Goal: Information Seeking & Learning: Learn about a topic

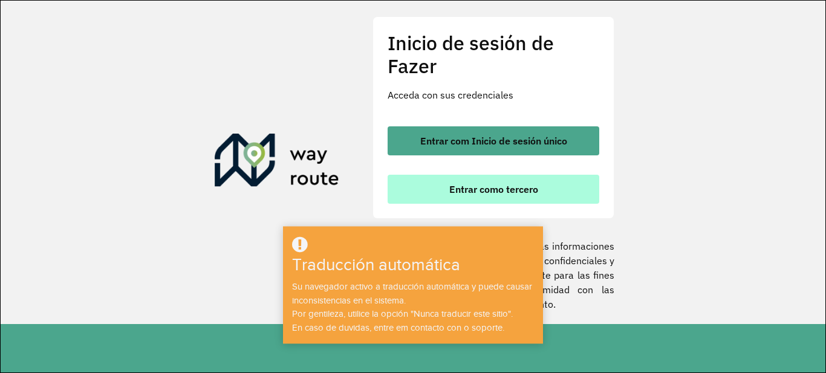
click at [495, 189] on font "Entrar como tercero" at bounding box center [493, 189] width 89 height 12
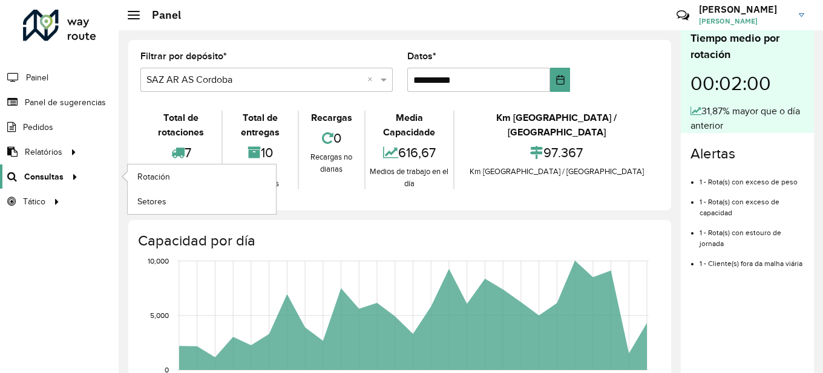
click at [56, 176] on font "Consultas" at bounding box center [43, 177] width 39 height 10
click at [162, 177] on font "Rotación" at bounding box center [154, 177] width 34 height 10
click at [162, 175] on font "Rotación" at bounding box center [154, 177] width 34 height 10
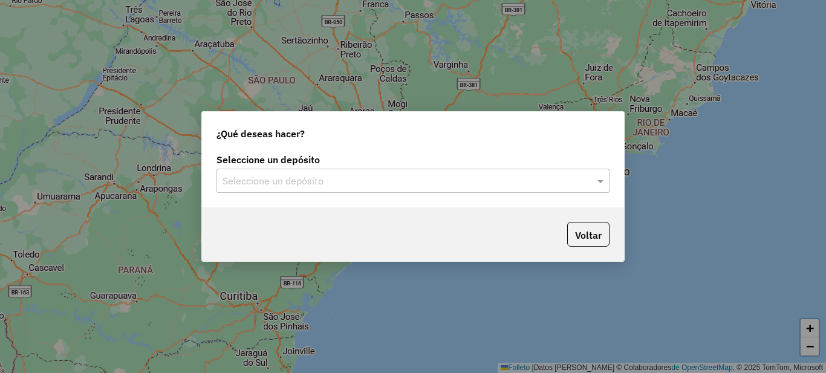
click at [321, 181] on input "text" at bounding box center [401, 181] width 357 height 15
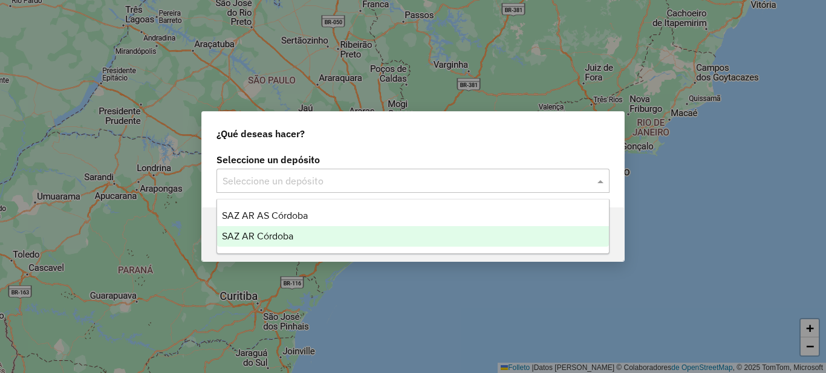
click at [282, 235] on font "SAZ AR Córdoba" at bounding box center [257, 236] width 71 height 10
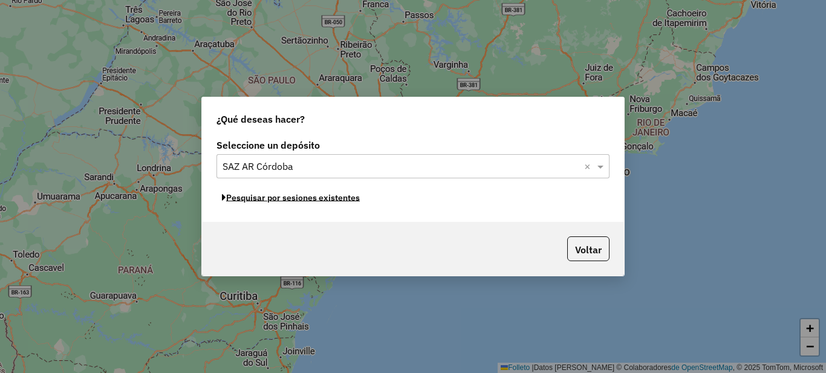
click at [317, 198] on font "Pesquisar por sesiones existentes" at bounding box center [293, 197] width 134 height 11
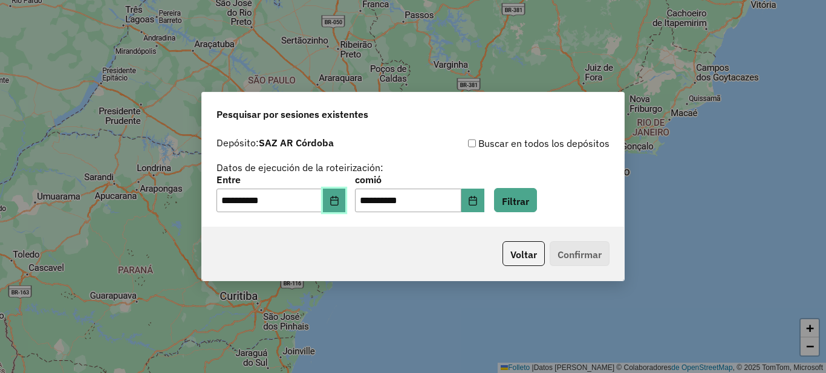
click at [338, 199] on icon "Elija fecha" at bounding box center [334, 201] width 8 height 10
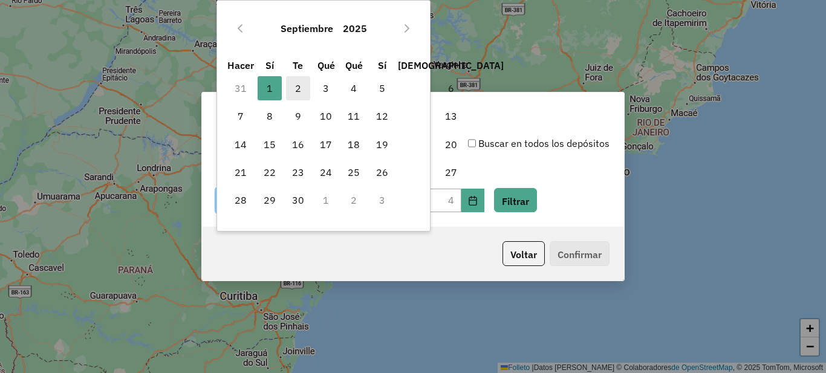
click at [296, 78] on span "2" at bounding box center [298, 88] width 24 height 24
type input "**********"
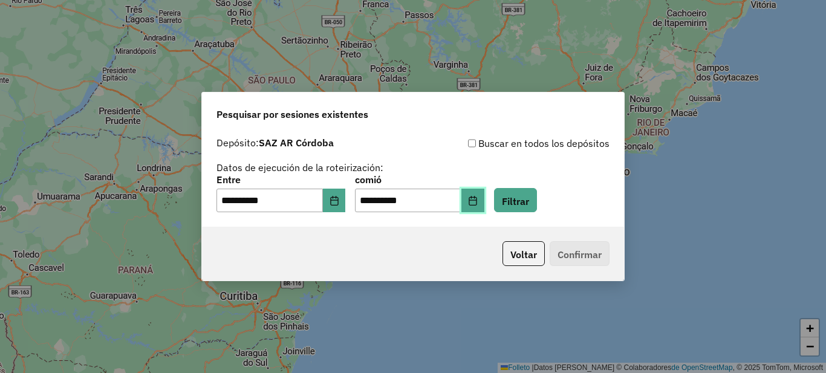
click at [478, 204] on icon "Elija fecha" at bounding box center [473, 201] width 10 height 10
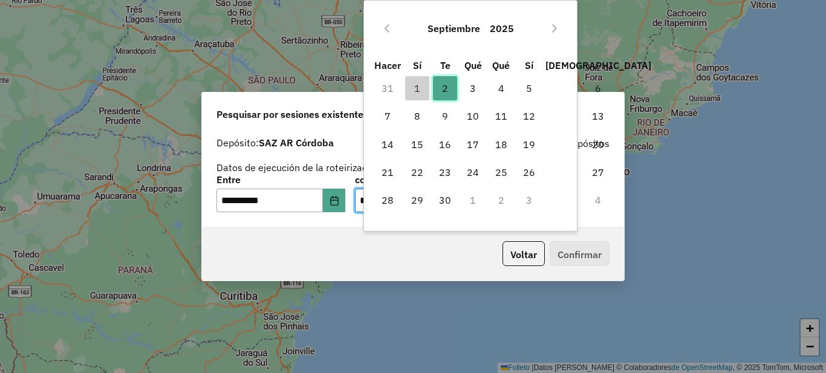
click at [446, 88] on font "2" at bounding box center [445, 88] width 6 height 12
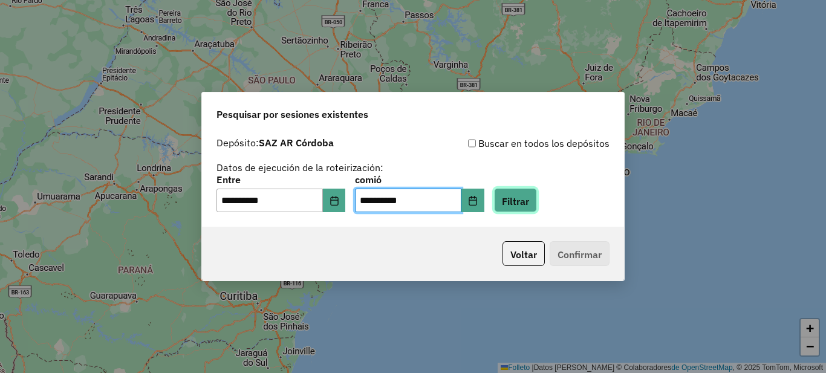
click at [529, 202] on font "Filtrar" at bounding box center [515, 201] width 27 height 12
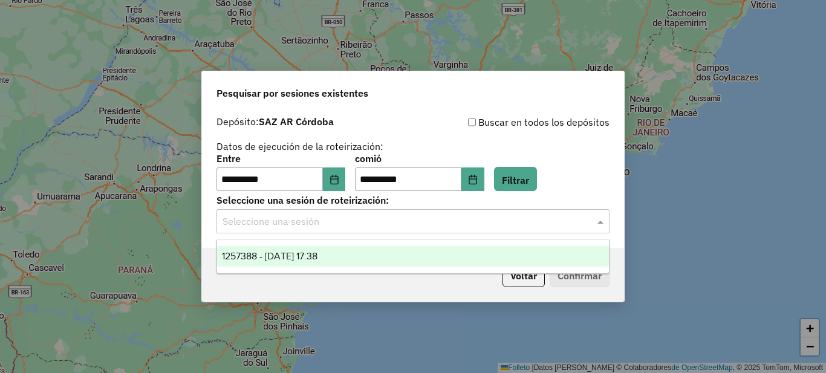
click at [337, 230] on div "Seleccione una sesión" at bounding box center [413, 221] width 393 height 24
click at [313, 253] on font "1257388 - 02/09/2025 17:38" at bounding box center [270, 256] width 96 height 10
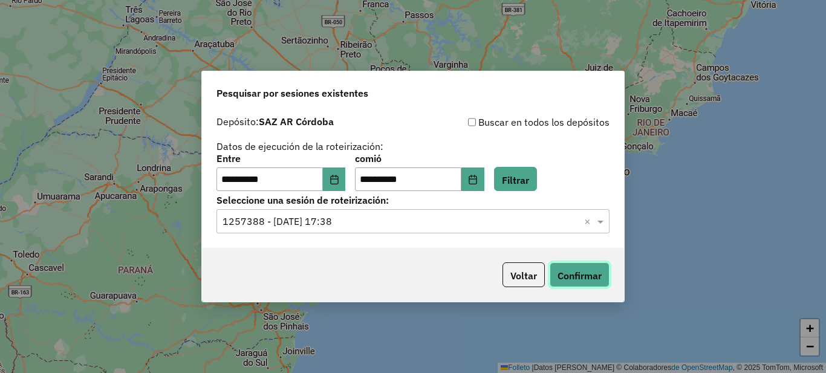
click at [592, 272] on font "Confirmar" at bounding box center [580, 276] width 44 height 12
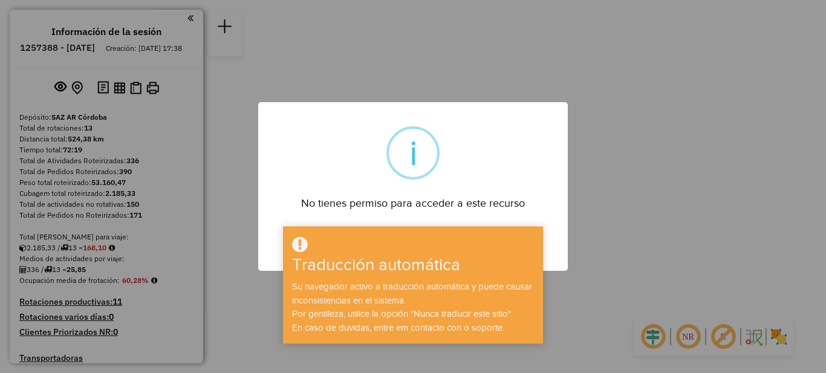
drag, startPoint x: 644, startPoint y: 265, endPoint x: 634, endPoint y: 250, distance: 17.4
click at [644, 264] on div "× i No tienes permiso para acceder a este recurso DE ACUERDO No Cancel" at bounding box center [413, 186] width 826 height 373
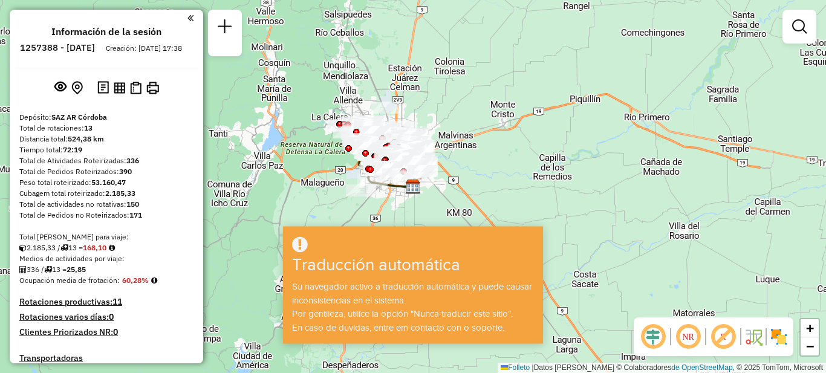
click at [541, 209] on div "Janela de atendimento Grade de atendimento Capacidade Transportadoras Veículos …" at bounding box center [413, 186] width 826 height 373
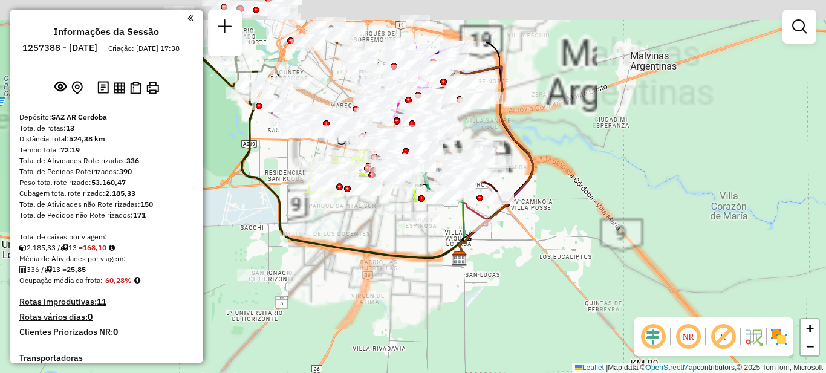
drag, startPoint x: 430, startPoint y: 199, endPoint x: 578, endPoint y: 334, distance: 200.4
click at [578, 334] on div "Janela de atendimento Grade de atendimento Capacidade Transportadoras Veículos …" at bounding box center [413, 186] width 826 height 373
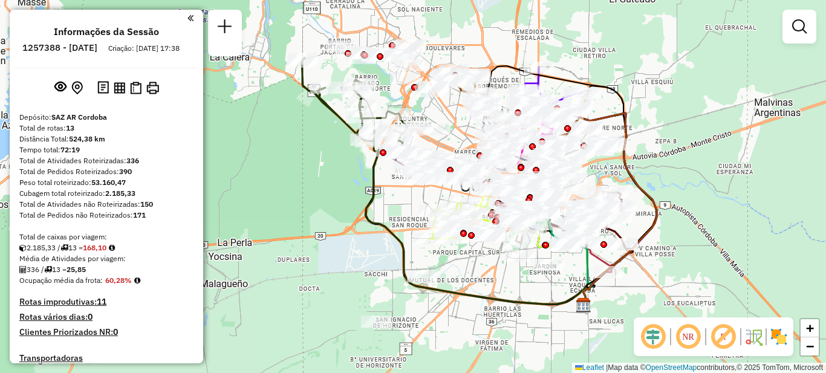
drag, startPoint x: 645, startPoint y: 160, endPoint x: 692, endPoint y: 151, distance: 47.4
click at [692, 151] on div "Janela de atendimento Grade de atendimento Capacidade Transportadoras Veículos …" at bounding box center [413, 186] width 826 height 373
drag, startPoint x: 190, startPoint y: 19, endPoint x: 194, endPoint y: 50, distance: 31.1
click at [189, 19] on div "Informações da Sessão 1257388 - 02/09/2025 Criação: 01/09/2025 17:38 Depósito: …" at bounding box center [107, 187] width 194 height 354
drag, startPoint x: 187, startPoint y: 14, endPoint x: 220, endPoint y: 106, distance: 97.8
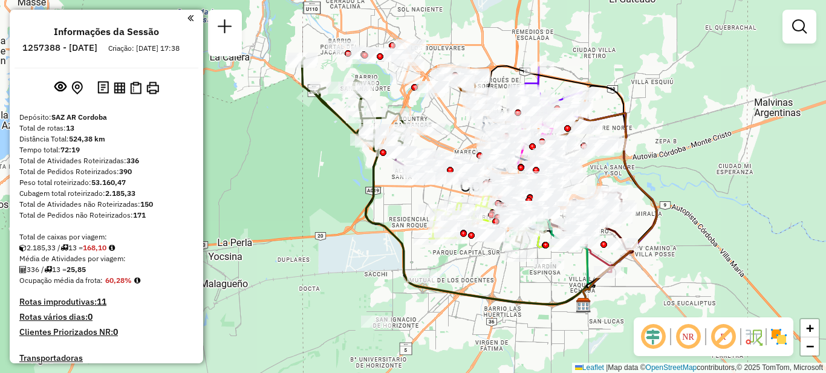
click at [187, 15] on em at bounding box center [190, 18] width 6 height 11
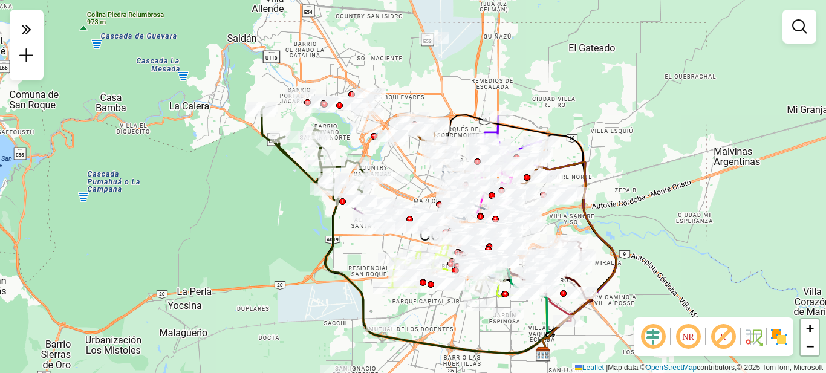
drag, startPoint x: 297, startPoint y: 168, endPoint x: 284, endPoint y: 161, distance: 14.9
click at [253, 217] on div "Janela de atendimento Grade de atendimento Capacidade Transportadoras Veículos …" at bounding box center [413, 186] width 826 height 373
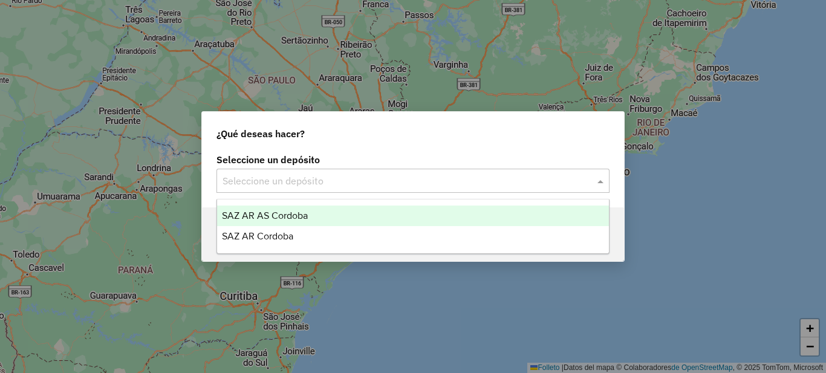
click at [327, 175] on input "text" at bounding box center [401, 181] width 357 height 15
click at [302, 218] on font "SAZ AR AS Córdoba" at bounding box center [265, 215] width 86 height 10
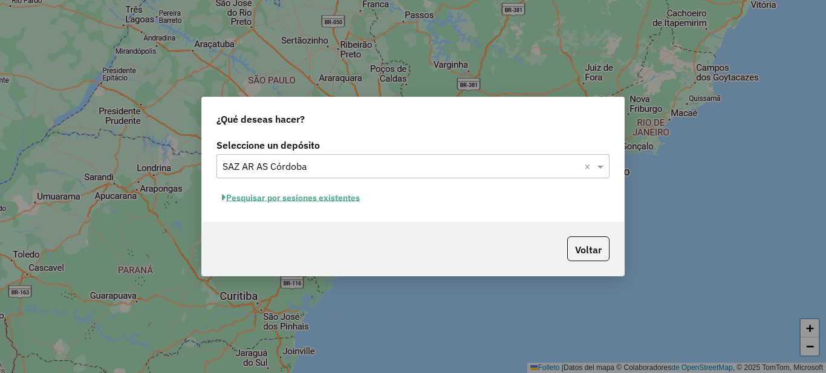
click at [325, 200] on font "Pesquisar por sesiones existentes" at bounding box center [293, 197] width 134 height 11
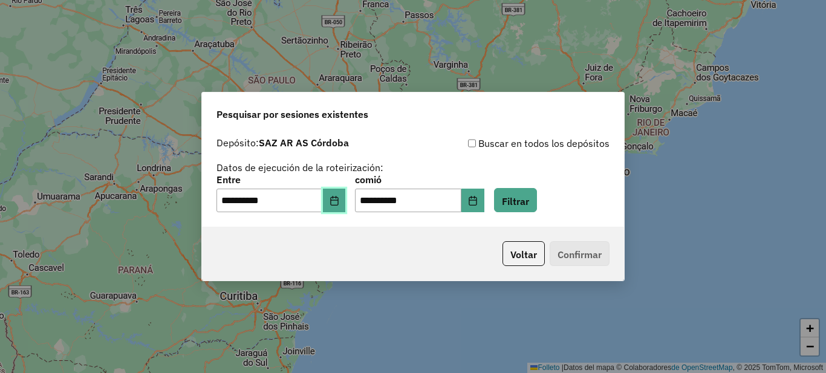
click at [338, 199] on icon "Elija fecha" at bounding box center [334, 201] width 8 height 10
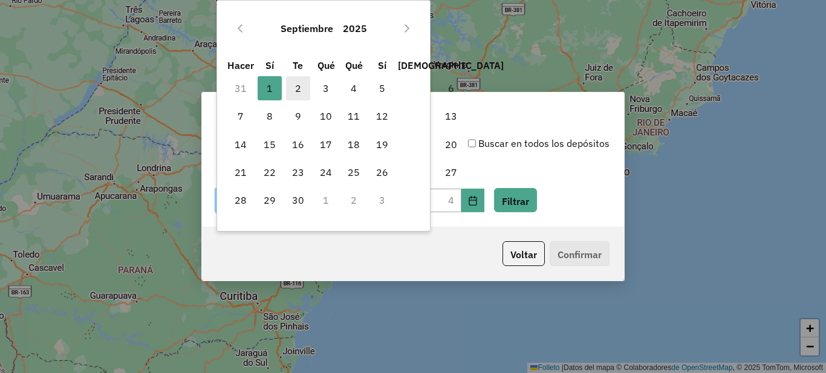
click at [296, 89] on font "2" at bounding box center [298, 88] width 6 height 12
type input "**********"
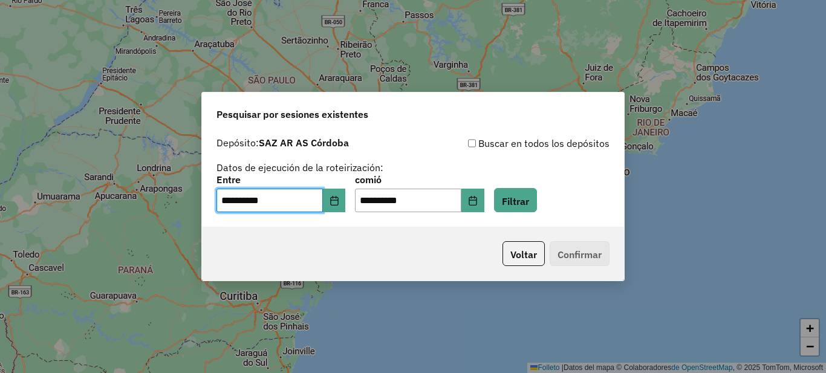
click at [422, 235] on div "Voltar Confirmar" at bounding box center [413, 254] width 422 height 54
click at [478, 197] on icon "Elija fecha" at bounding box center [473, 201] width 10 height 10
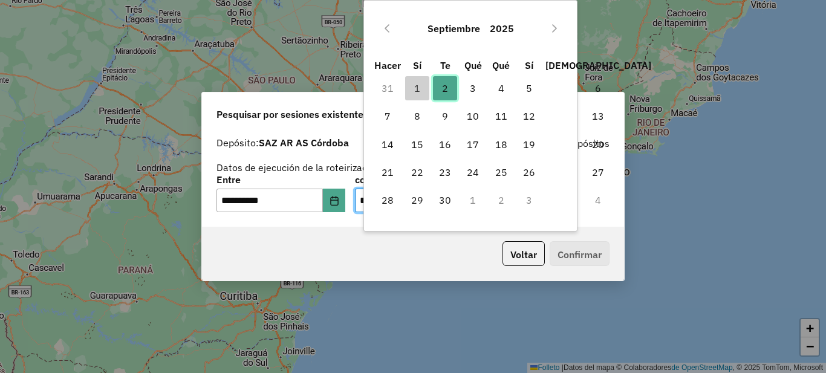
click at [446, 87] on font "2" at bounding box center [445, 88] width 6 height 12
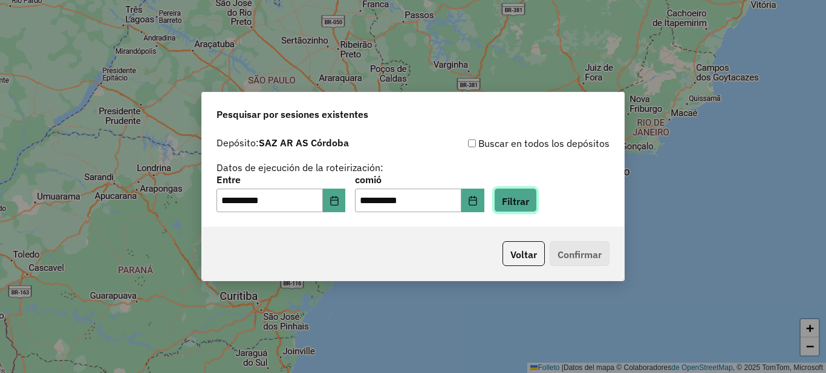
click at [529, 197] on font "Filtrar" at bounding box center [515, 201] width 27 height 12
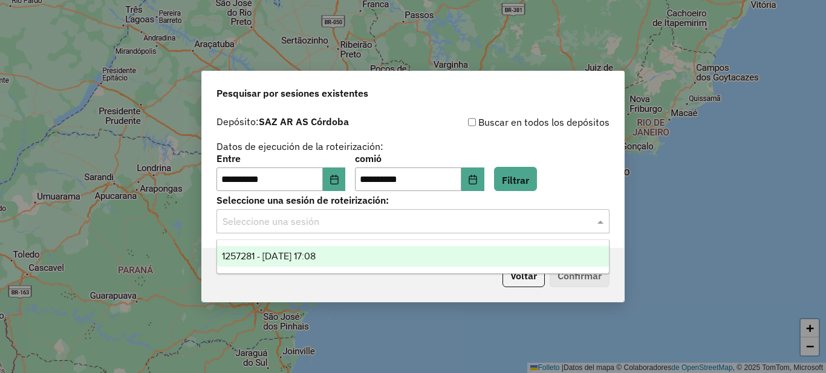
click at [305, 220] on input "text" at bounding box center [401, 222] width 357 height 15
click at [293, 256] on font "1257281 - 02/09/2025 17:08" at bounding box center [269, 256] width 94 height 10
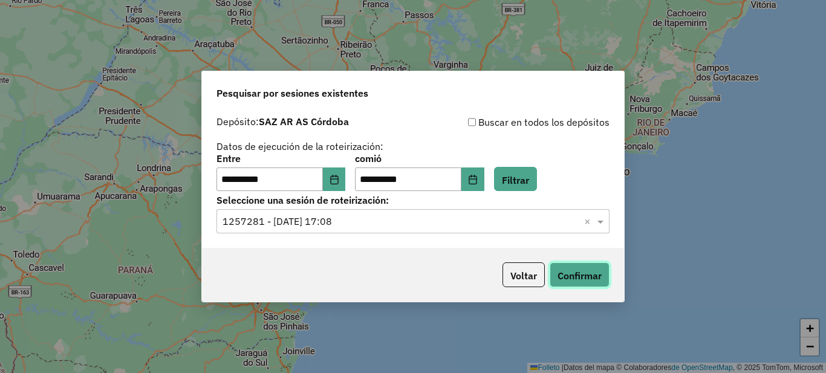
click at [581, 278] on font "Confirmar" at bounding box center [580, 276] width 44 height 12
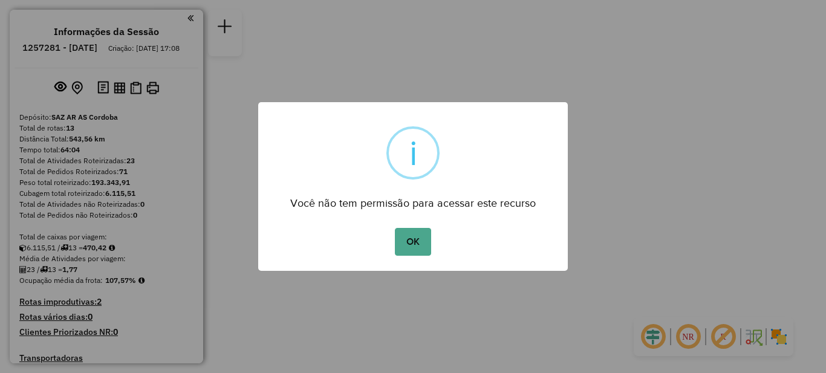
click at [615, 129] on div "× i Você não tem permissão para acessar este recurso OK No Cancel" at bounding box center [413, 186] width 826 height 373
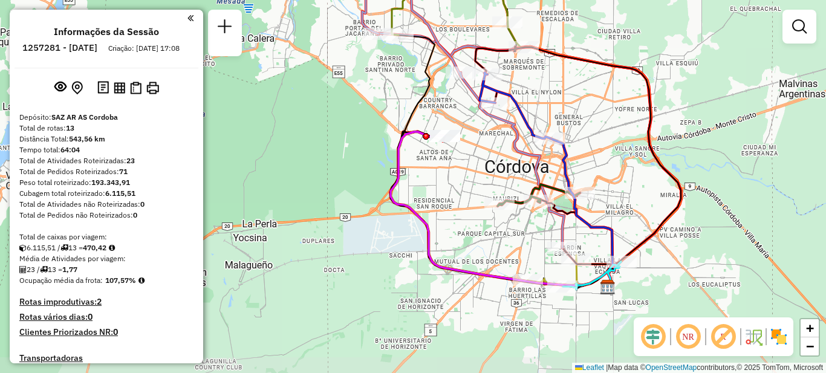
drag, startPoint x: 440, startPoint y: 142, endPoint x: 805, endPoint y: 108, distance: 366.9
click at [805, 108] on div "Janela de atendimento Grade de atendimento Capacidade Transportadoras Veículos …" at bounding box center [413, 186] width 826 height 373
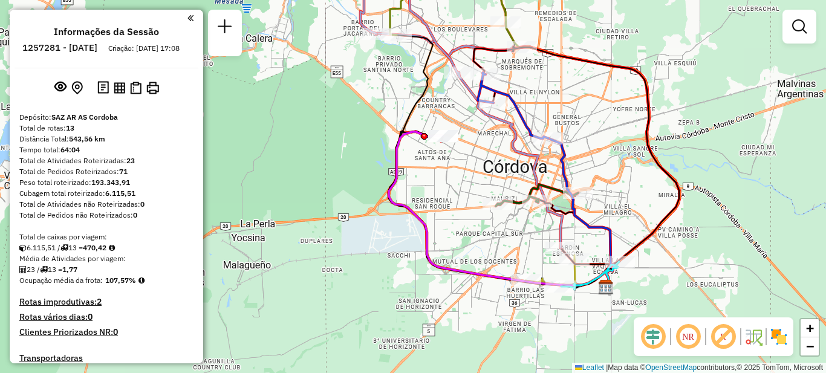
click at [187, 18] on em at bounding box center [190, 18] width 6 height 11
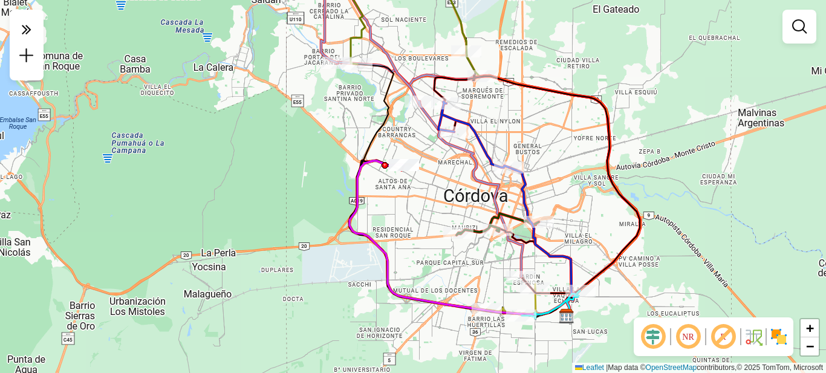
drag, startPoint x: 655, startPoint y: 227, endPoint x: 601, endPoint y: 256, distance: 60.9
click at [608, 256] on icon at bounding box center [537, 196] width 206 height 240
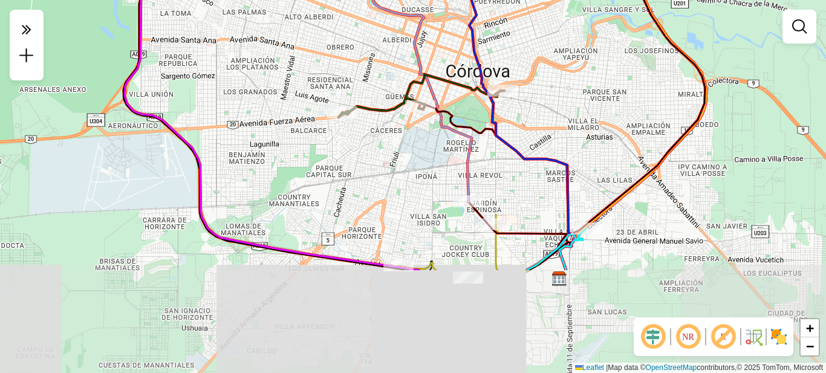
drag, startPoint x: 570, startPoint y: 246, endPoint x: 576, endPoint y: 106, distance: 139.8
click at [576, 106] on div "Janela de atendimento Grade de atendimento Capacidade Transportadoras Veículos …" at bounding box center [413, 186] width 826 height 373
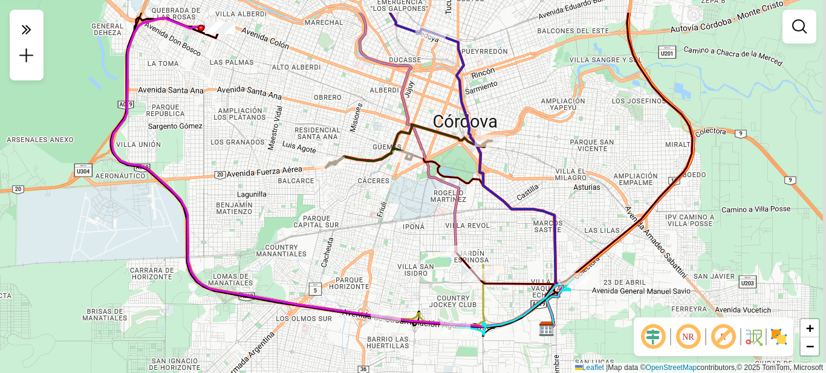
drag, startPoint x: 607, startPoint y: 138, endPoint x: 578, endPoint y: 184, distance: 54.9
click at [591, 189] on div "Janela de atendimento Grade de atendimento Capacidade Transportadoras Veículos …" at bounding box center [413, 186] width 826 height 373
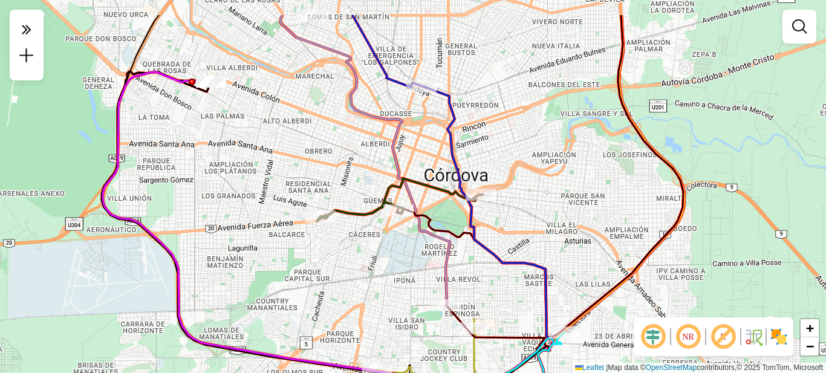
drag, startPoint x: 590, startPoint y: 132, endPoint x: 585, endPoint y: 185, distance: 52.8
click at [585, 185] on div "Janela de atendimento Grade de atendimento Capacidade Transportadoras Veículos …" at bounding box center [413, 186] width 826 height 373
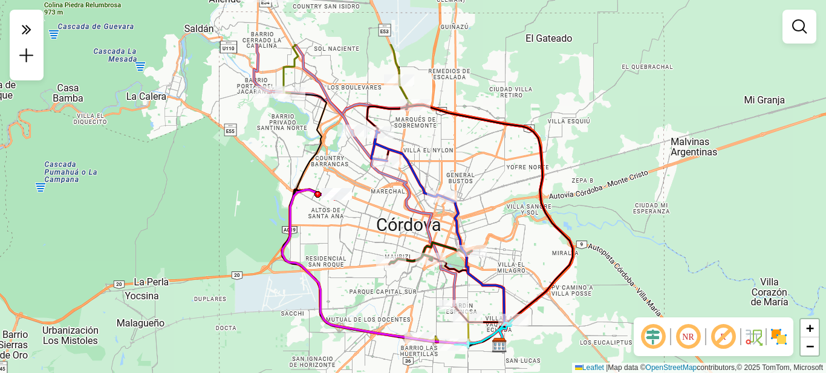
drag, startPoint x: 526, startPoint y: 128, endPoint x: 512, endPoint y: 211, distance: 83.9
click at [512, 211] on div "Janela de atendimento Grade de atendimento Capacidade Transportadoras Veículos …" at bounding box center [413, 186] width 826 height 373
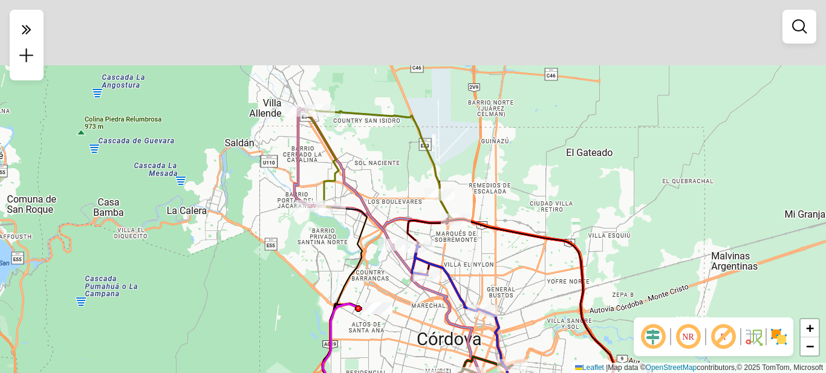
drag, startPoint x: 509, startPoint y: 165, endPoint x: 529, endPoint y: 223, distance: 61.8
click at [529, 223] on div "Janela de atendimento Grade de atendimento Capacidade Transportadoras Veículos …" at bounding box center [413, 186] width 826 height 373
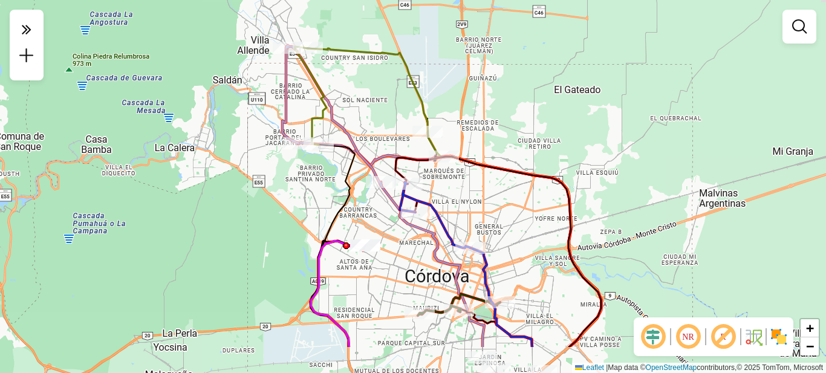
drag, startPoint x: 374, startPoint y: 165, endPoint x: 356, endPoint y: 90, distance: 77.2
click at [356, 90] on div "Janela de atendimento Grade de atendimento Capacidade Transportadoras Veículos …" at bounding box center [413, 186] width 826 height 373
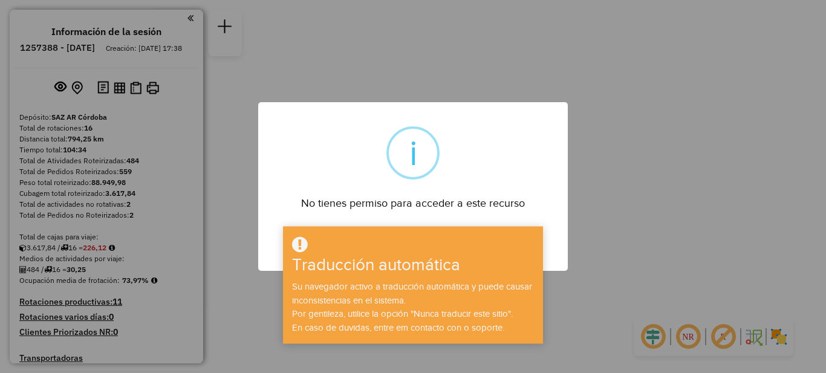
click at [628, 184] on div "× i No tienes permiso para acceder a este recurso DE ACUERDO No Cancel" at bounding box center [413, 186] width 826 height 373
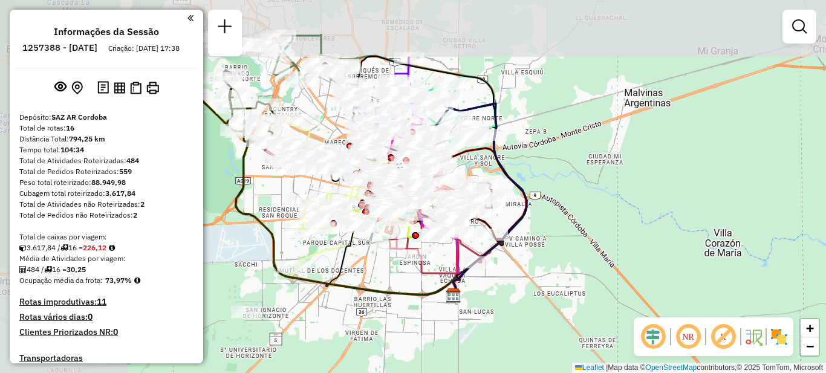
drag, startPoint x: 473, startPoint y: 158, endPoint x: 653, endPoint y: 221, distance: 190.1
click at [656, 229] on div "Janela de atendimento Grade de atendimento Capacidade Transportadoras Veículos …" at bounding box center [413, 186] width 826 height 373
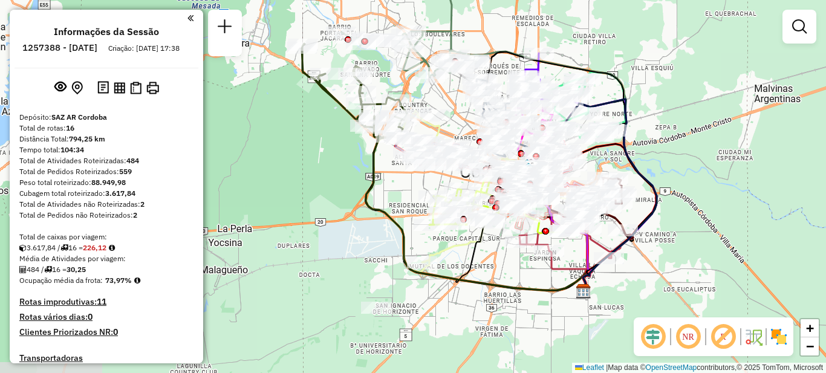
drag, startPoint x: 574, startPoint y: 185, endPoint x: 679, endPoint y: 175, distance: 105.7
click at [679, 175] on div "Janela de atendimento Grade de atendimento Capacidade Transportadoras Veículos …" at bounding box center [413, 186] width 826 height 373
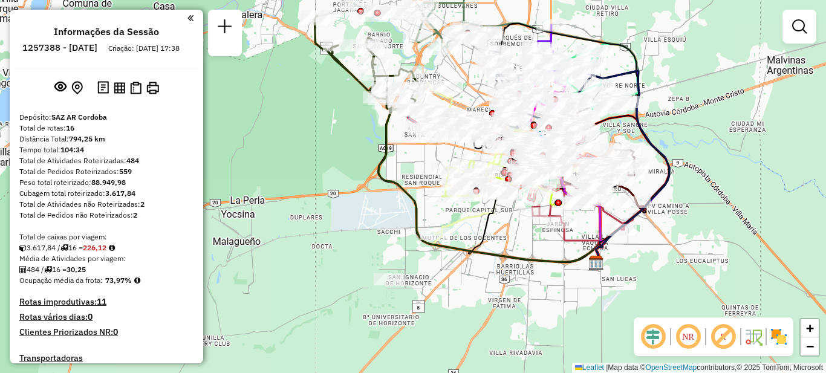
drag, startPoint x: 671, startPoint y: 168, endPoint x: 680, endPoint y: 144, distance: 25.3
click at [680, 144] on div "Janela de atendimento Grade de atendimento Capacidade Transportadoras Veículos …" at bounding box center [413, 186] width 826 height 373
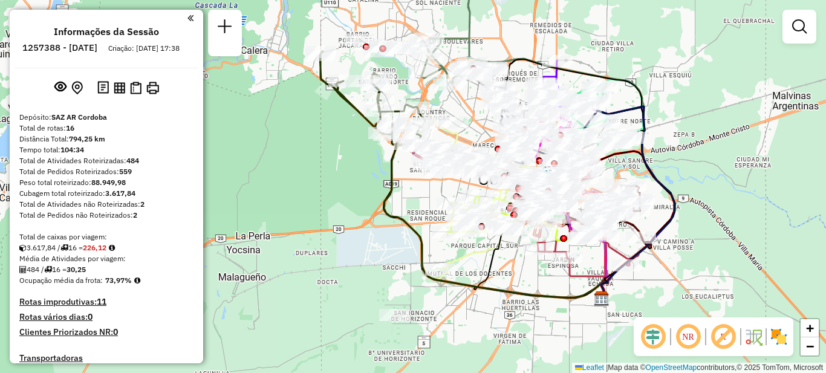
drag, startPoint x: 494, startPoint y: 250, endPoint x: 500, endPoint y: 285, distance: 36.1
click at [500, 285] on icon at bounding box center [497, 210] width 226 height 175
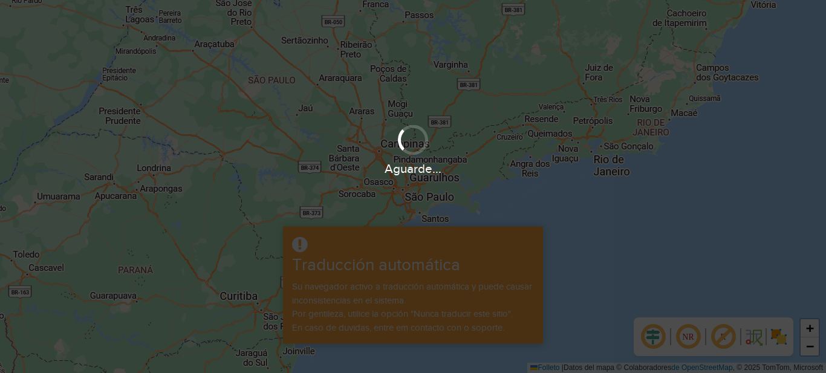
click at [557, 185] on div "Aguarde..." at bounding box center [413, 186] width 826 height 373
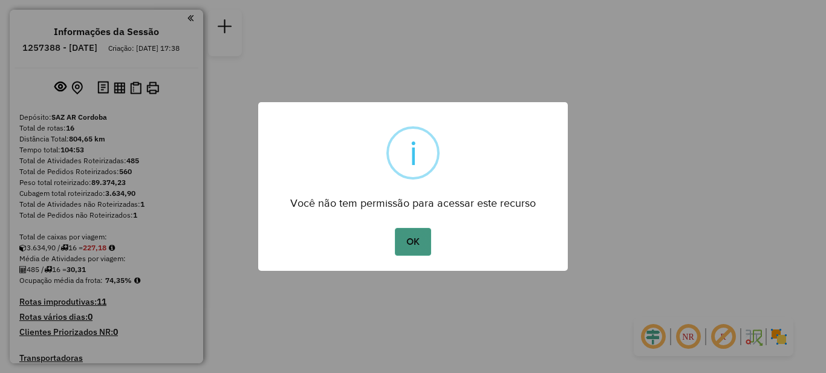
click at [403, 244] on button "OK" at bounding box center [413, 242] width 36 height 28
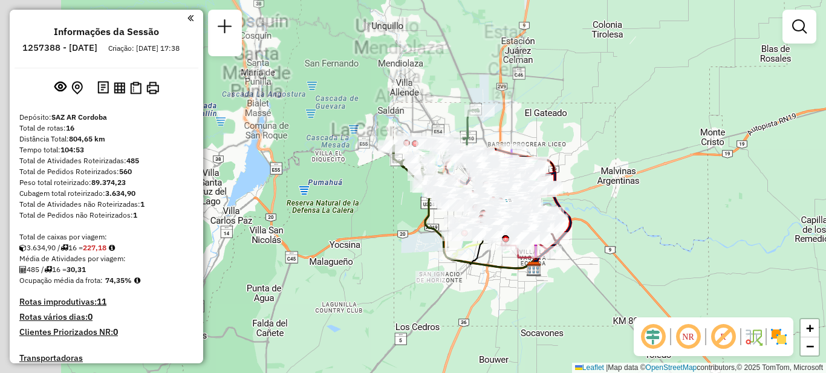
drag, startPoint x: 394, startPoint y: 206, endPoint x: 534, endPoint y: 258, distance: 149.7
click at [538, 281] on div "Janela de atendimento Grade de atendimento Capacidade Transportadoras Veículos …" at bounding box center [413, 186] width 826 height 373
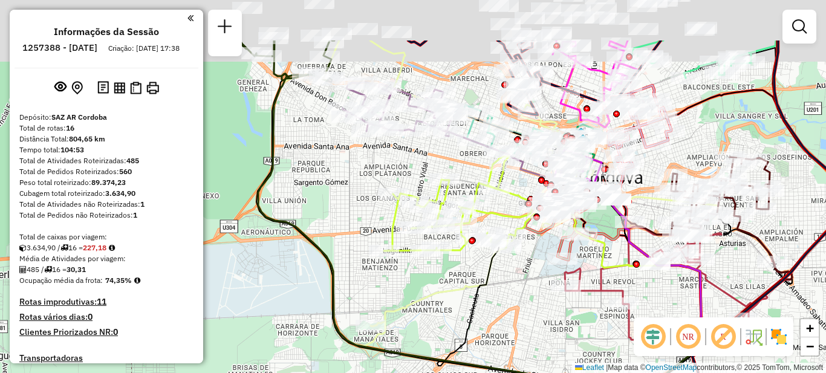
drag, startPoint x: 481, startPoint y: 269, endPoint x: 517, endPoint y: 349, distance: 87.5
click at [515, 336] on div "Janela de atendimento Grade de atendimento Capacidade Transportadoras Veículos …" at bounding box center [413, 186] width 826 height 373
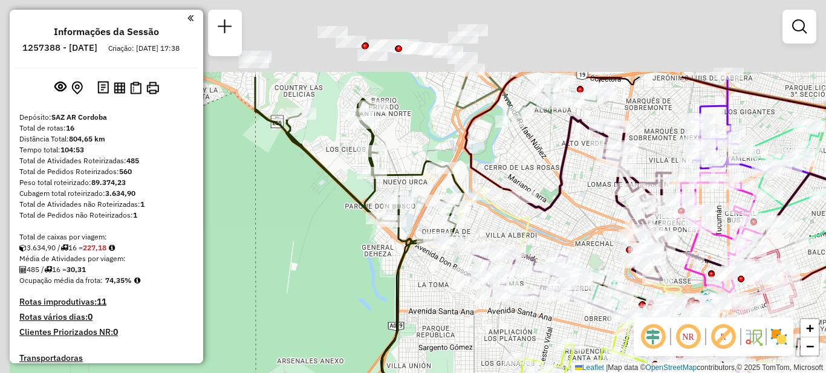
drag, startPoint x: 370, startPoint y: 248, endPoint x: 471, endPoint y: 362, distance: 152.5
click at [471, 362] on div "Janela de atendimento Grade de atendimento Capacidade Transportadoras Veículos …" at bounding box center [413, 186] width 826 height 373
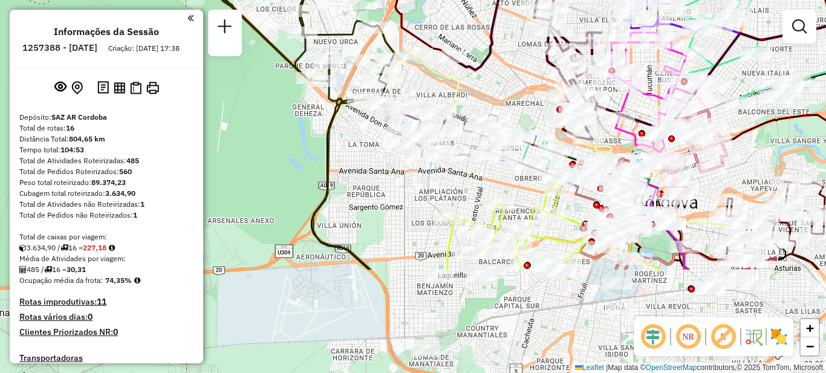
drag, startPoint x: 543, startPoint y: 242, endPoint x: 474, endPoint y: 102, distance: 156.6
click at [474, 102] on div "Janela de atendimento Grade de atendimento Capacidade Transportadoras Veículos …" at bounding box center [413, 186] width 826 height 373
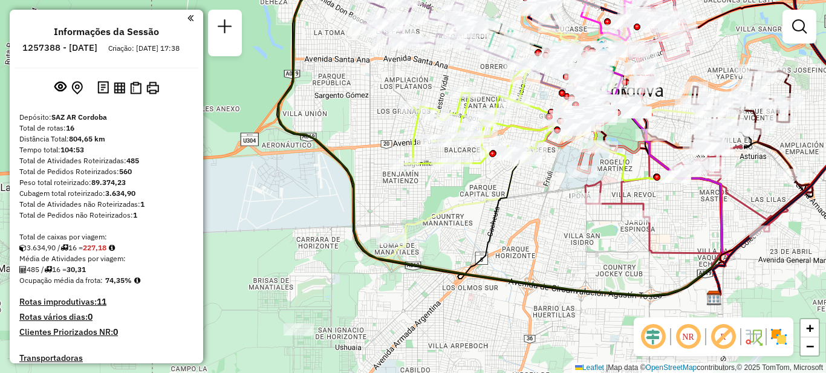
drag, startPoint x: 466, startPoint y: 356, endPoint x: 429, endPoint y: 223, distance: 138.8
click at [429, 223] on div "Janela de atendimento Grade de atendimento Capacidade Transportadoras Veículos …" at bounding box center [413, 186] width 826 height 373
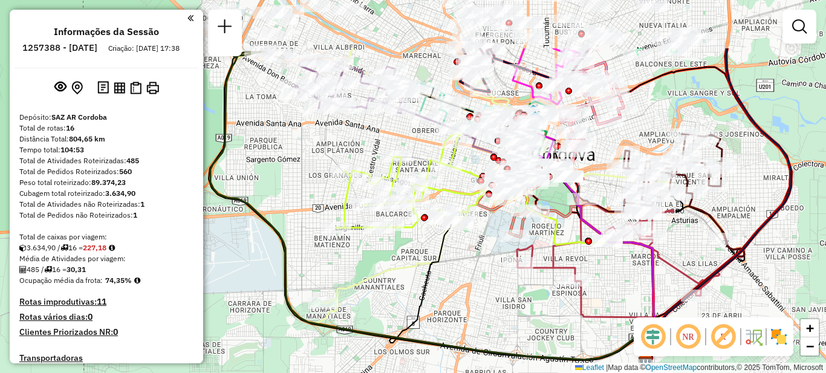
drag, startPoint x: 553, startPoint y: 227, endPoint x: 424, endPoint y: 315, distance: 155.8
click at [425, 316] on div "Janela de atendimento Grade de atendimento Capacidade Transportadoras Veículos …" at bounding box center [413, 186] width 826 height 373
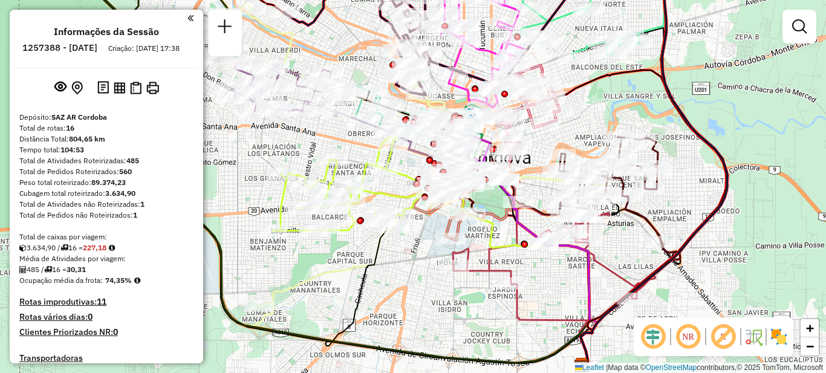
drag, startPoint x: 562, startPoint y: 276, endPoint x: 572, endPoint y: 310, distance: 34.5
click at [572, 311] on div "Janela de atendimento Grade de atendimento Capacidade Transportadoras Veículos …" at bounding box center [413, 186] width 826 height 373
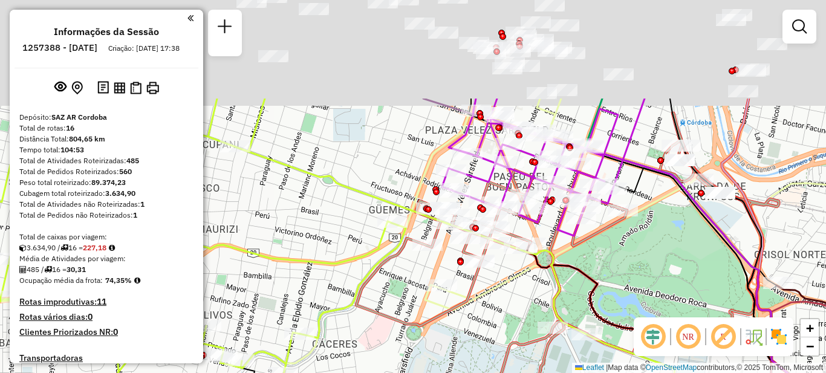
drag, startPoint x: 360, startPoint y: 199, endPoint x: 416, endPoint y: 269, distance: 88.7
click at [432, 325] on icon at bounding box center [558, 273] width 405 height 321
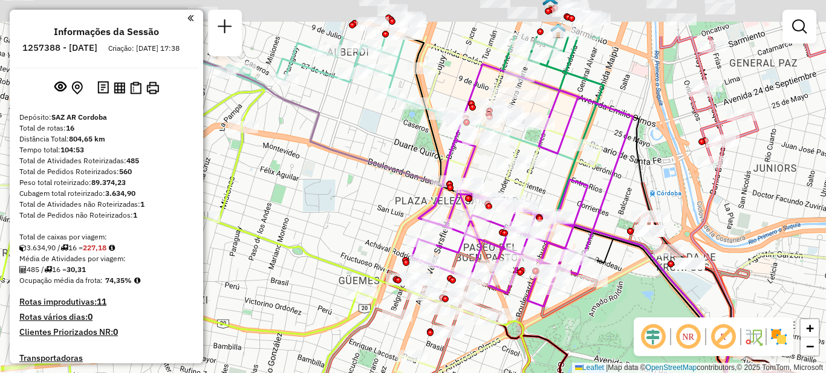
drag, startPoint x: 633, startPoint y: 116, endPoint x: 603, endPoint y: 189, distance: 79.5
click at [603, 189] on icon at bounding box center [522, 185] width 221 height 243
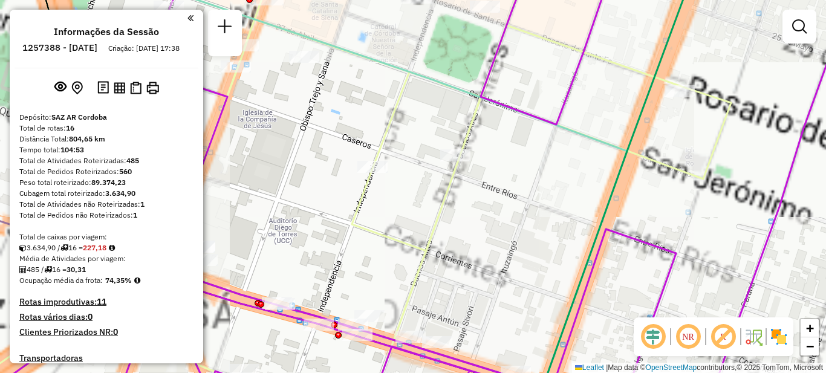
drag, startPoint x: 525, startPoint y: 147, endPoint x: 653, endPoint y: 272, distance: 178.8
click at [652, 273] on div "Janela de atendimento Grade de atendimento Capacidade Transportadoras Veículos …" at bounding box center [413, 186] width 826 height 373
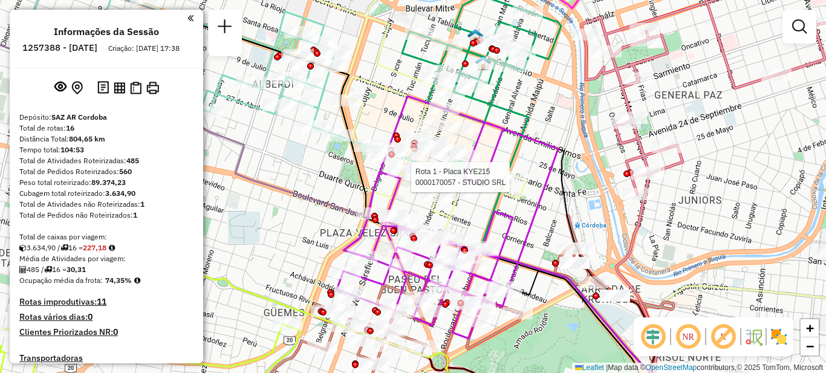
select select "**********"
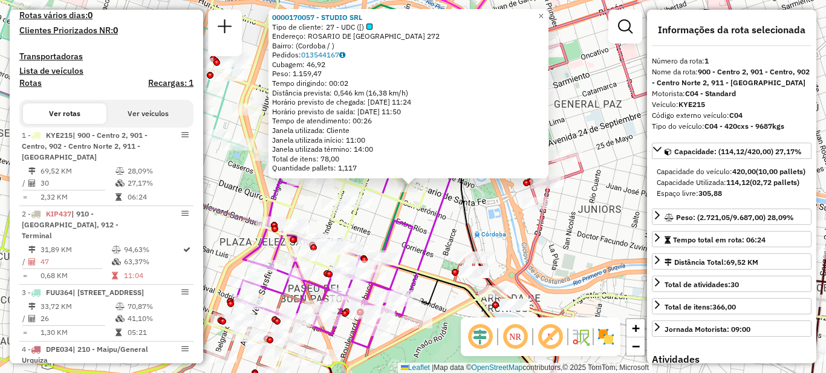
scroll to position [431, 0]
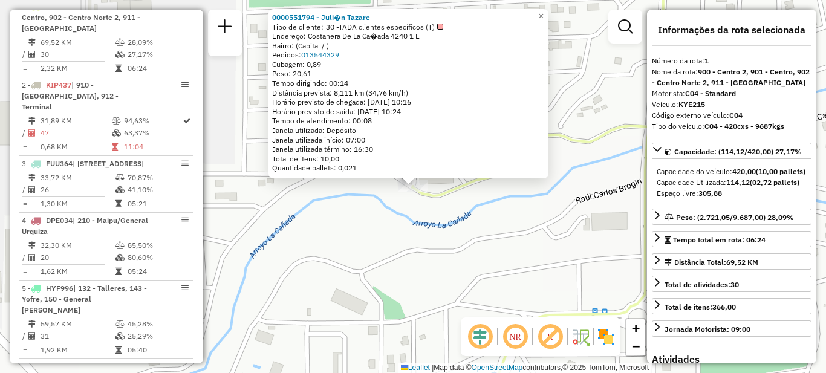
drag, startPoint x: 412, startPoint y: 267, endPoint x: 412, endPoint y: 257, distance: 9.7
click at [412, 266] on div "0000551794 - Juli�n Tazare Tipo de cliente: 30 -TADA clientes específicos (T) E…" at bounding box center [413, 186] width 826 height 373
click at [421, 212] on div "0000551794 - Juli�n Tazare Tipo de cliente: 30 -TADA clientes específicos (T) E…" at bounding box center [413, 186] width 826 height 373
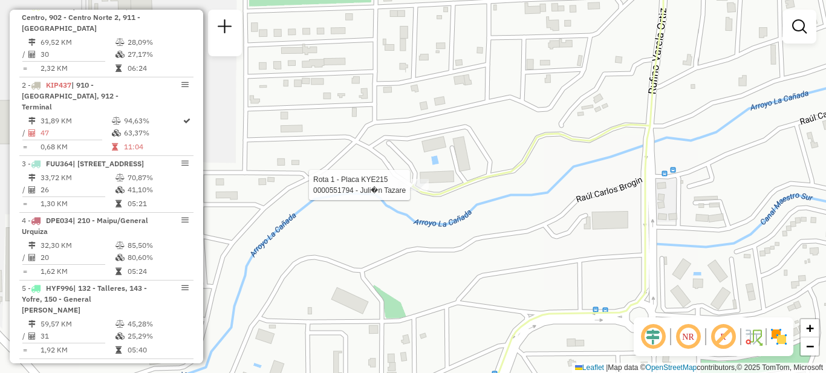
select select "**********"
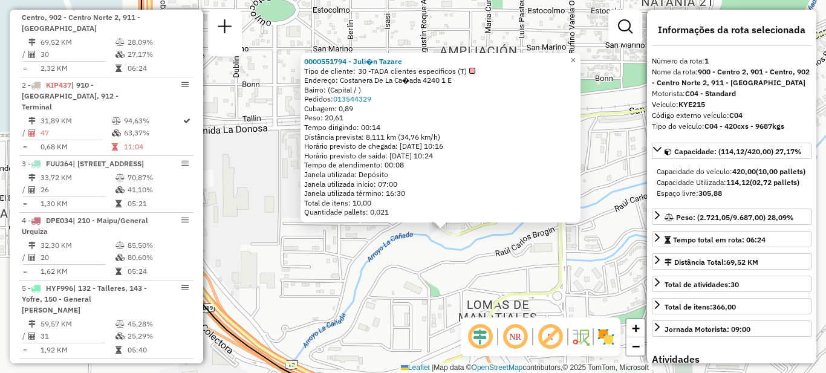
drag, startPoint x: 492, startPoint y: 258, endPoint x: 466, endPoint y: 302, distance: 51.2
click at [469, 302] on div "0000551794 - Juli�n Tazare Tipo de cliente: 30 -TADA clientes específicos (T) E…" at bounding box center [413, 186] width 826 height 373
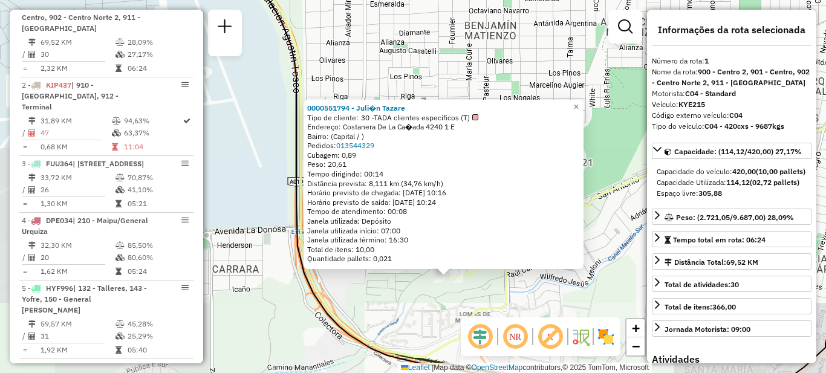
click at [543, 298] on div "0000551794 - Juli�n Tazare Tipo de cliente: 30 -TADA clientes específicos (T) E…" at bounding box center [413, 186] width 826 height 373
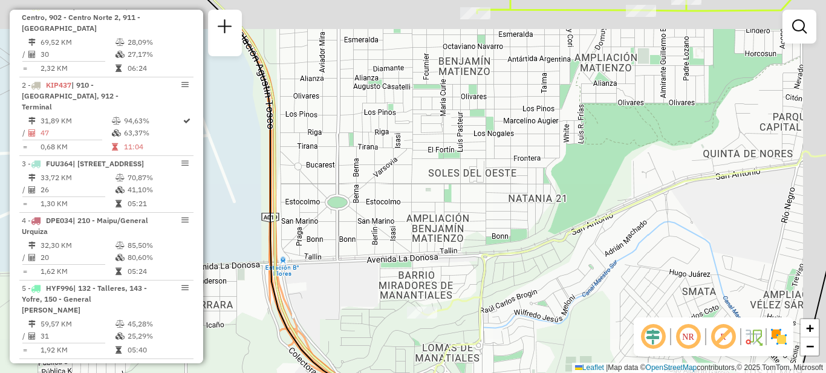
drag, startPoint x: 579, startPoint y: 272, endPoint x: 483, endPoint y: 319, distance: 107.7
click at [483, 319] on div "Janela de atendimento Grade de atendimento Capacidade Transportadoras Veículos …" at bounding box center [413, 186] width 826 height 373
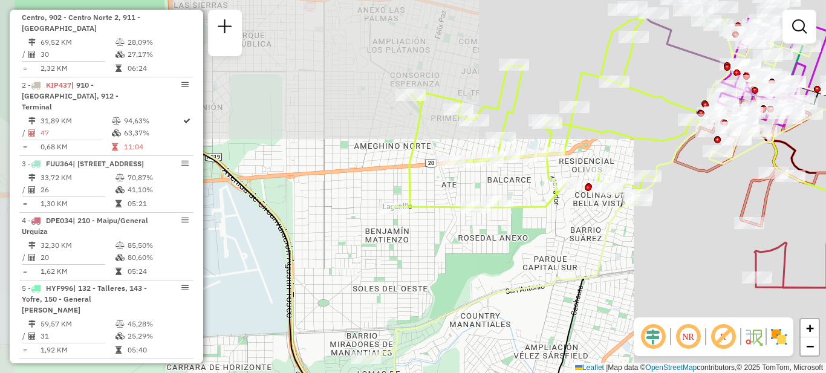
drag, startPoint x: 584, startPoint y: 249, endPoint x: 492, endPoint y: 294, distance: 102.0
click at [494, 295] on div "Janela de atendimento Grade de atendimento Capacidade Transportadoras Veículos …" at bounding box center [413, 186] width 826 height 373
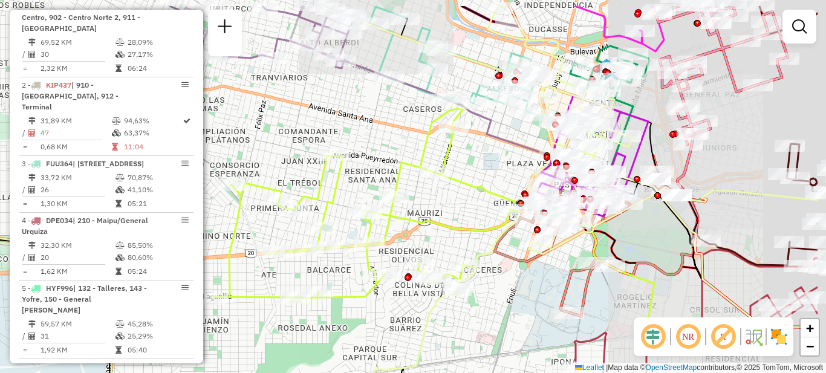
drag, startPoint x: 556, startPoint y: 279, endPoint x: 503, endPoint y: 268, distance: 54.5
click at [501, 296] on div "Janela de atendimento Grade de atendimento Capacidade Transportadoras Veículos …" at bounding box center [413, 186] width 826 height 373
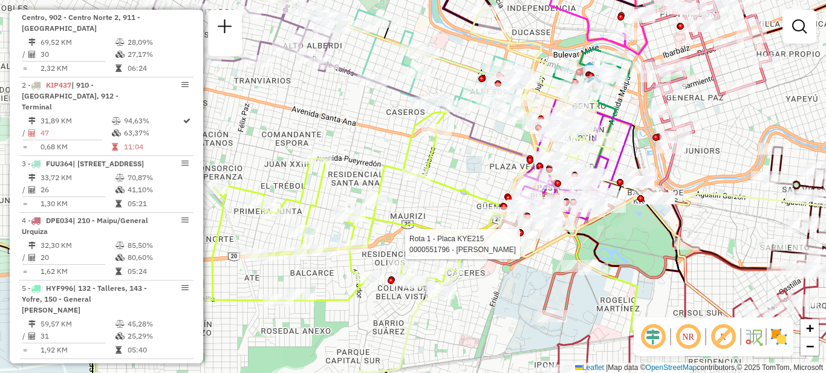
select select "**********"
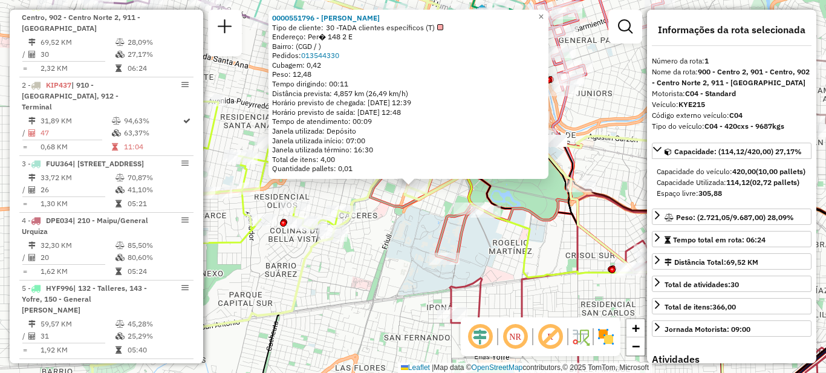
click at [520, 257] on icon at bounding box center [517, 264] width 414 height 292
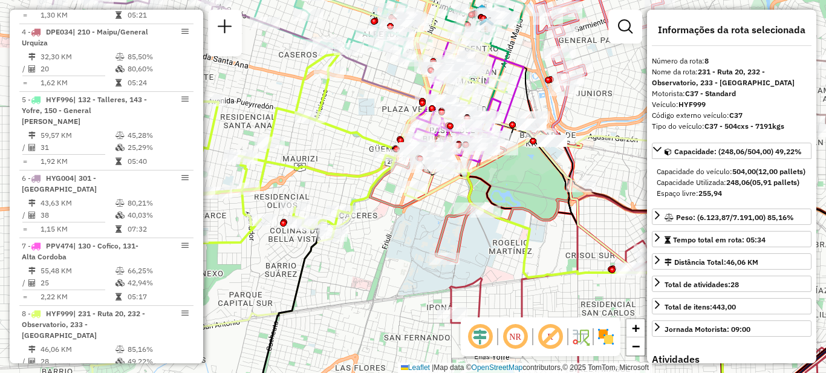
scroll to position [905, 0]
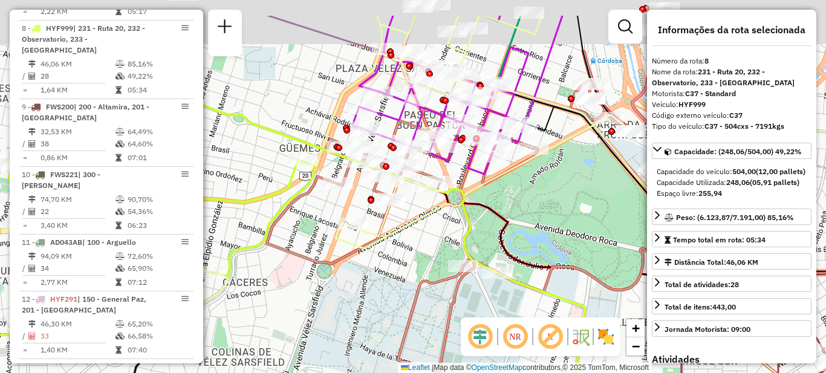
drag, startPoint x: 550, startPoint y: 186, endPoint x: 503, endPoint y: 287, distance: 111.5
click at [512, 292] on div "Janela de atendimento Grade de atendimento Capacidade Transportadoras Veículos …" at bounding box center [413, 186] width 826 height 373
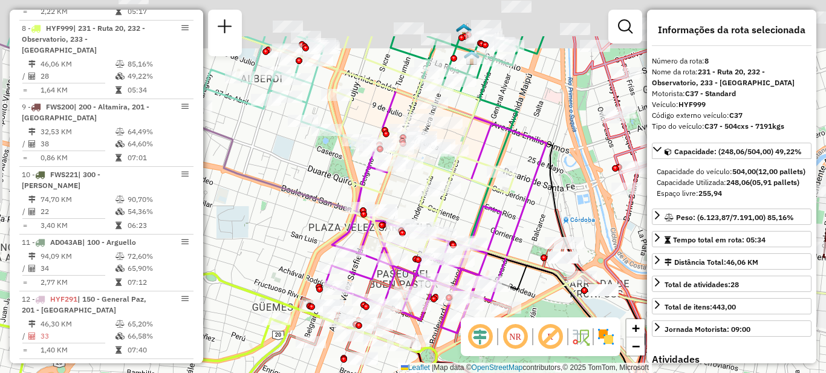
drag, startPoint x: 536, startPoint y: 224, endPoint x: 531, endPoint y: 259, distance: 35.4
click at [536, 261] on div "Janela de atendimento Grade de atendimento Capacidade Transportadoras Veículos …" at bounding box center [413, 186] width 826 height 373
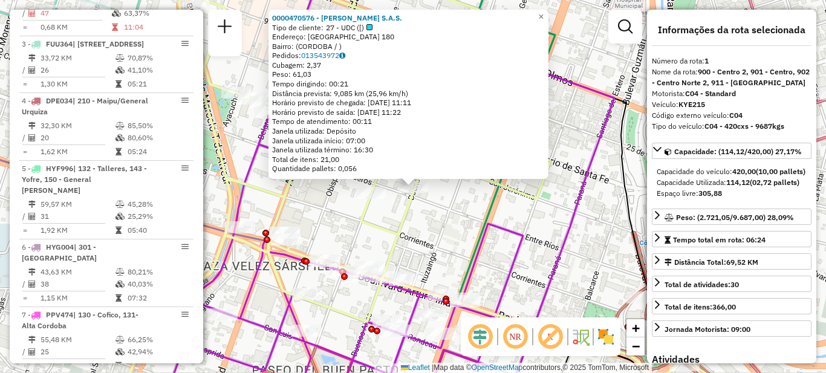
scroll to position [431, 0]
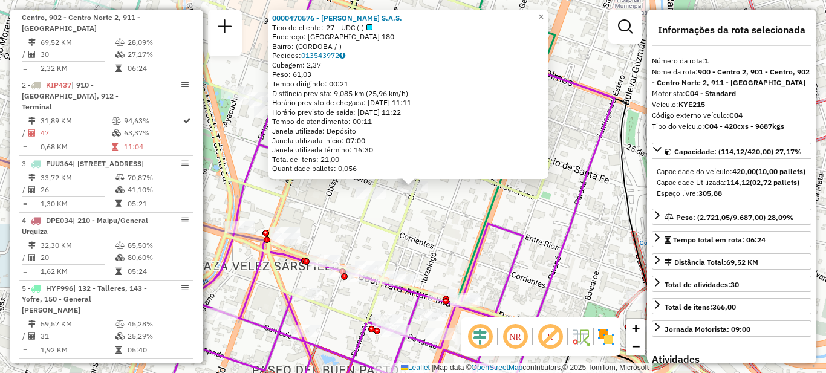
click at [459, 226] on div "0000470576 - [PERSON_NAME] S.A.S. Tipo de cliente: 27 - UDC ([) Endereço: [GEOG…" at bounding box center [413, 186] width 826 height 373
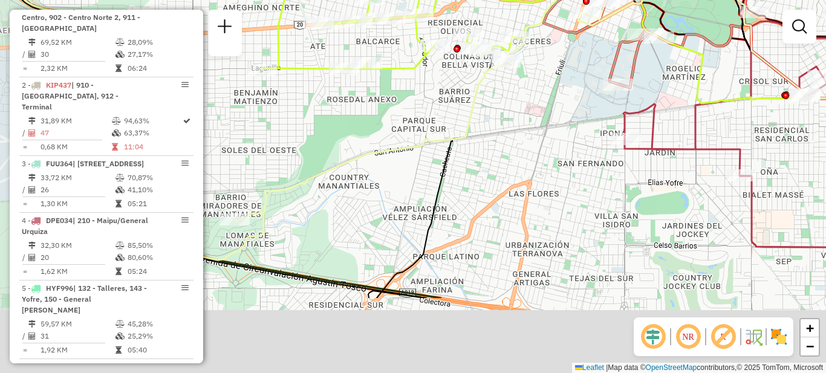
drag, startPoint x: 428, startPoint y: 240, endPoint x: 509, endPoint y: 128, distance: 138.5
click at [509, 128] on div "Rota 15 - Placa KNA124 0000436168 - Gentile Mario Orlando Rota 15 - Placa KNA12…" at bounding box center [413, 186] width 826 height 373
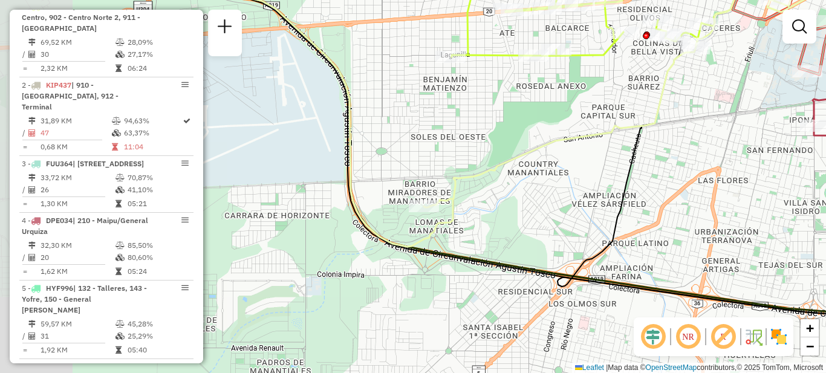
drag, startPoint x: 397, startPoint y: 204, endPoint x: 586, endPoint y: 192, distance: 189.7
click at [586, 192] on div "Rota 15 - Placa KNA124 0000436168 - Gentile Mario Orlando Rota 15 - Placa KNA12…" at bounding box center [413, 186] width 826 height 373
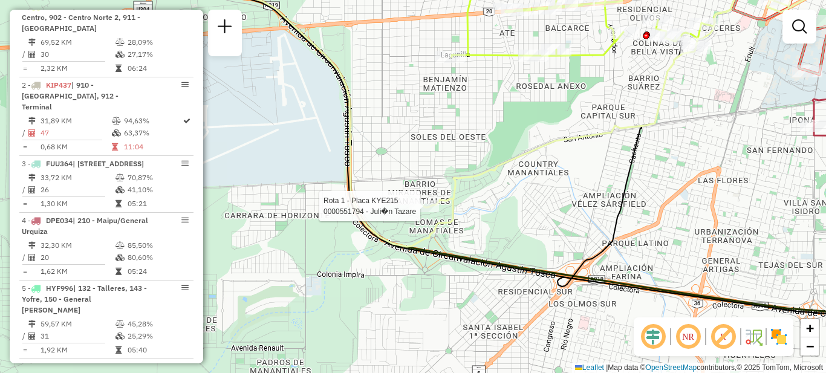
select select "**********"
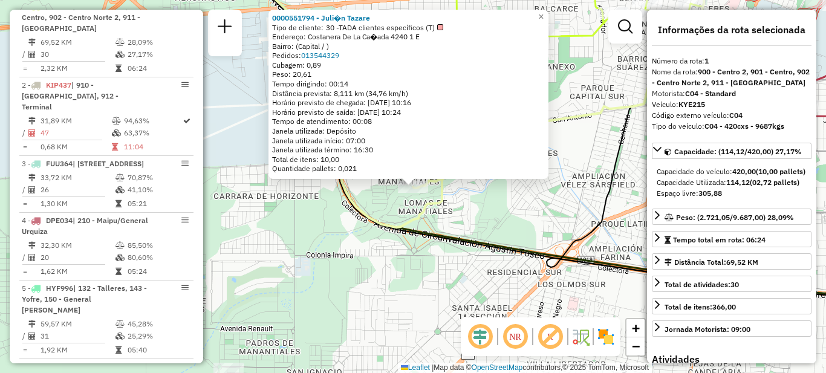
click at [545, 232] on div "0000551794 - Juli�n Tazare Tipo de cliente: 30 -TADA clientes específicos (T) E…" at bounding box center [413, 186] width 826 height 373
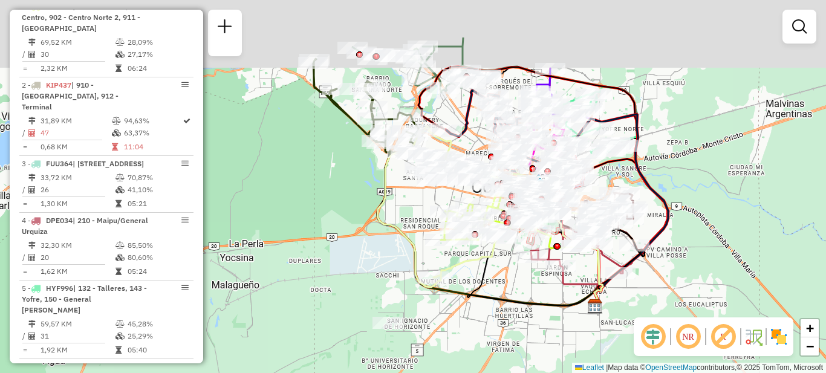
drag, startPoint x: 588, startPoint y: 172, endPoint x: 486, endPoint y: 253, distance: 130.0
click at [486, 253] on icon at bounding box center [492, 206] width 230 height 161
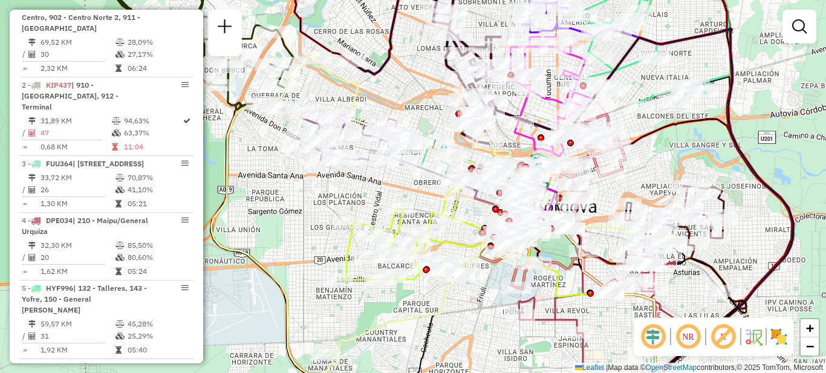
click at [491, 199] on icon at bounding box center [529, 283] width 266 height 250
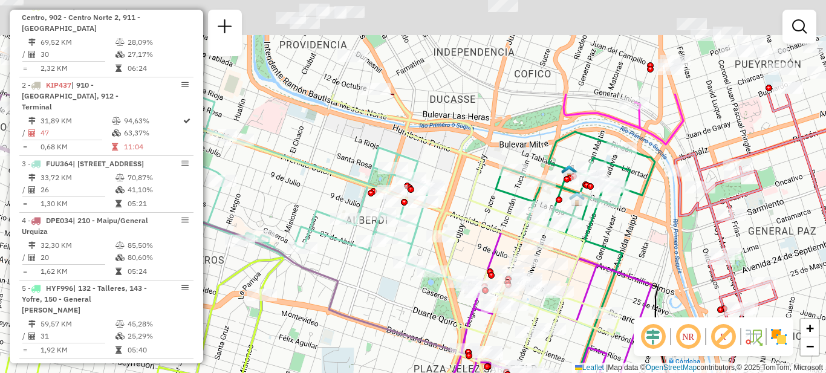
drag, startPoint x: 560, startPoint y: 115, endPoint x: 600, endPoint y: 245, distance: 136.0
click at [605, 246] on icon at bounding box center [647, 375] width 200 height 332
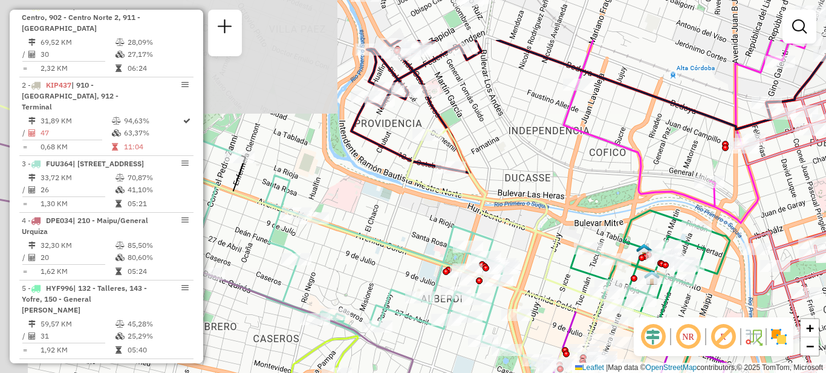
drag, startPoint x: 435, startPoint y: 47, endPoint x: 536, endPoint y: 148, distance: 142.4
click at [536, 148] on div "Janela de atendimento Grade de atendimento Capacidade Transportadoras Veículos …" at bounding box center [413, 186] width 826 height 373
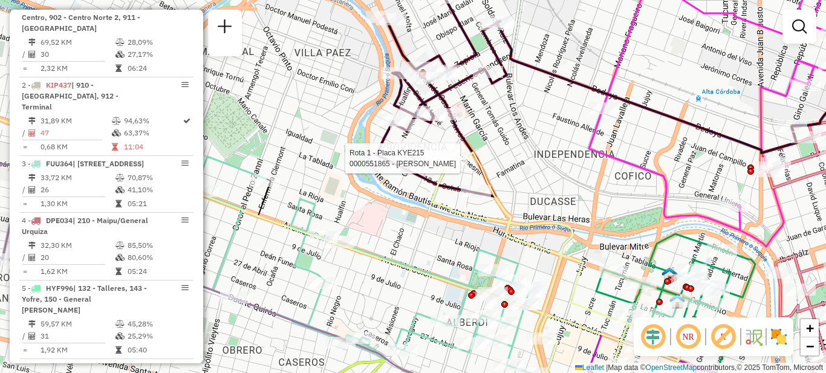
select select "**********"
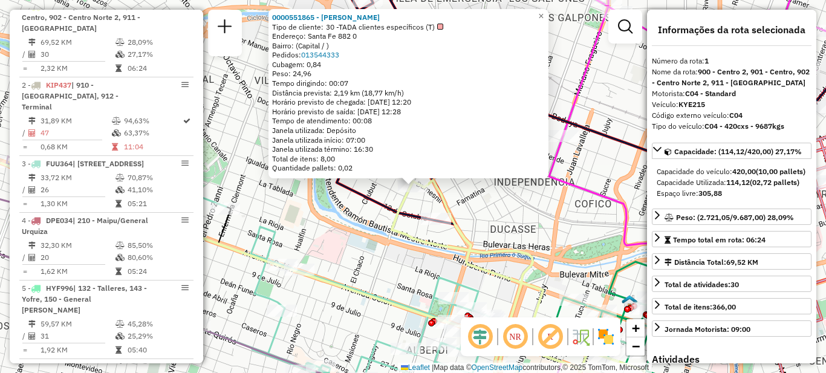
click at [531, 230] on div "0000551865 - [PERSON_NAME] Tipo de cliente: 30 -TADA clientes específicos (T) E…" at bounding box center [413, 186] width 826 height 373
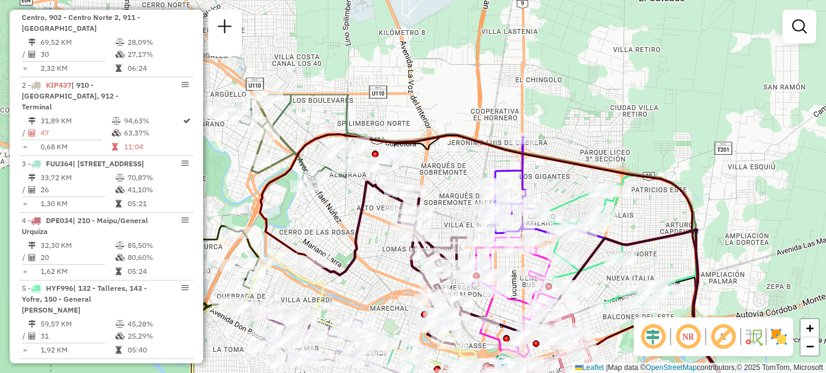
drag, startPoint x: 737, startPoint y: 105, endPoint x: 656, endPoint y: 252, distance: 167.8
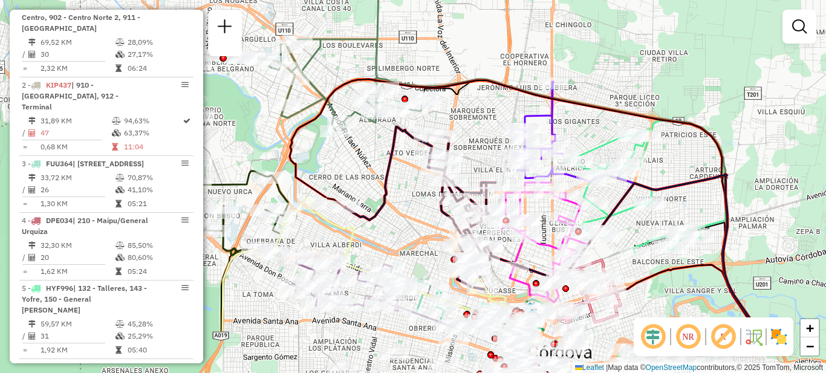
drag, startPoint x: 588, startPoint y: 161, endPoint x: 628, endPoint y: 86, distance: 85.0
click at [628, 86] on div "Janela de atendimento Grade de atendimento Capacidade Transportadoras Veículos …" at bounding box center [413, 186] width 826 height 373
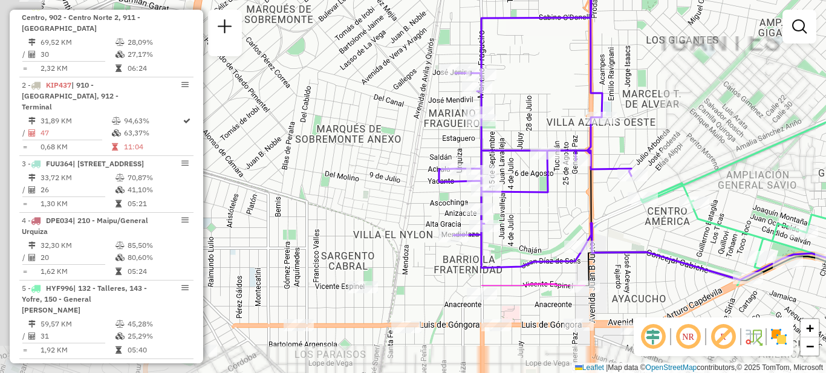
drag, startPoint x: 559, startPoint y: 177, endPoint x: 726, endPoint y: 54, distance: 207.6
click at [726, 54] on div "Janela de atendimento Grade de atendimento Capacidade Transportadoras Veículos …" at bounding box center [413, 186] width 826 height 373
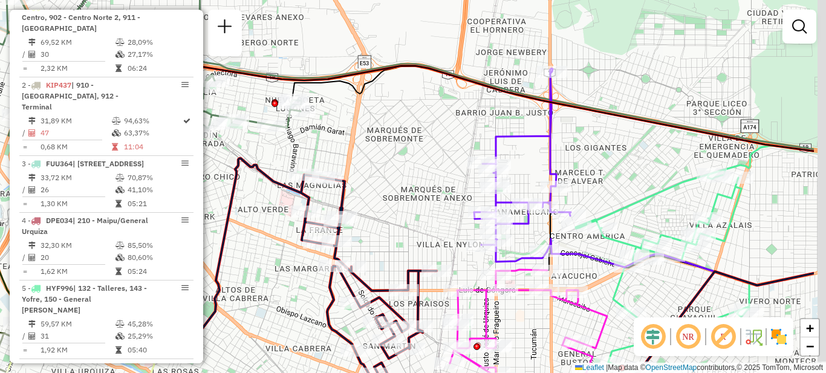
drag, startPoint x: 702, startPoint y: 139, endPoint x: 553, endPoint y: 99, distance: 154.2
click at [553, 99] on div "Janela de atendimento Grade de atendimento Capacidade Transportadoras Veículos …" at bounding box center [413, 186] width 826 height 373
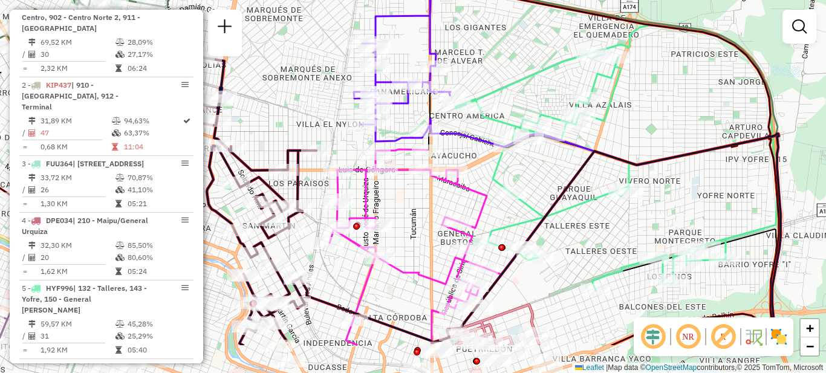
drag, startPoint x: 620, startPoint y: 146, endPoint x: 555, endPoint y: 83, distance: 90.2
click at [555, 84] on div "Janela de atendimento Grade de atendimento Capacidade Transportadoras Veículos …" at bounding box center [413, 186] width 826 height 373
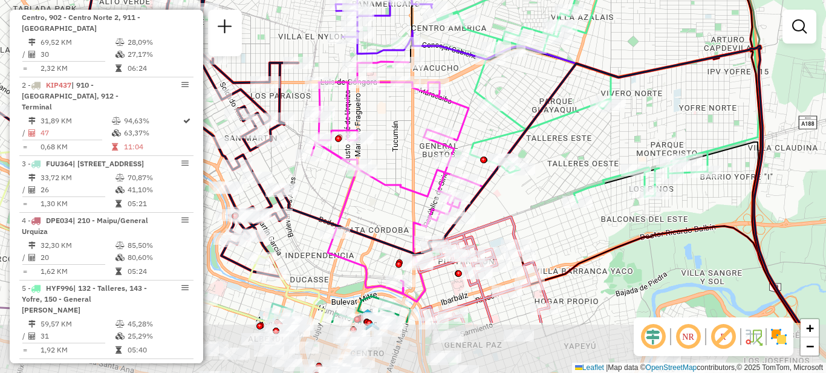
drag, startPoint x: 628, startPoint y: 216, endPoint x: 617, endPoint y: 145, distance: 71.7
click at [617, 145] on div "Janela de atendimento Grade de atendimento Capacidade Transportadoras Veículos …" at bounding box center [413, 186] width 826 height 373
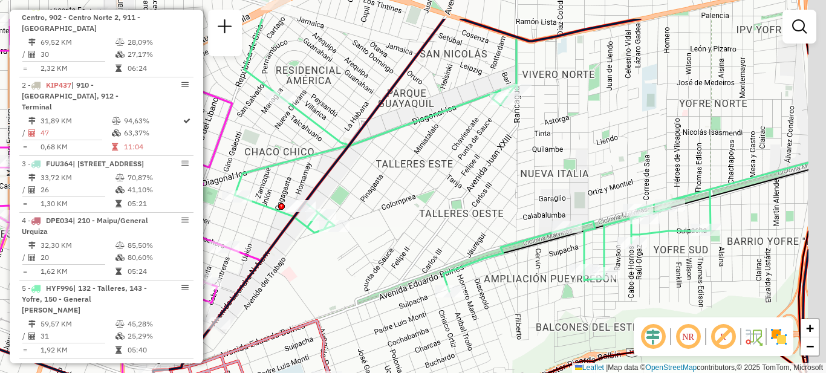
drag, startPoint x: 680, startPoint y: 124, endPoint x: 581, endPoint y: 180, distance: 114.6
click at [581, 180] on div "Janela de atendimento Grade de atendimento Capacidade Transportadoras Veículos …" at bounding box center [413, 186] width 826 height 373
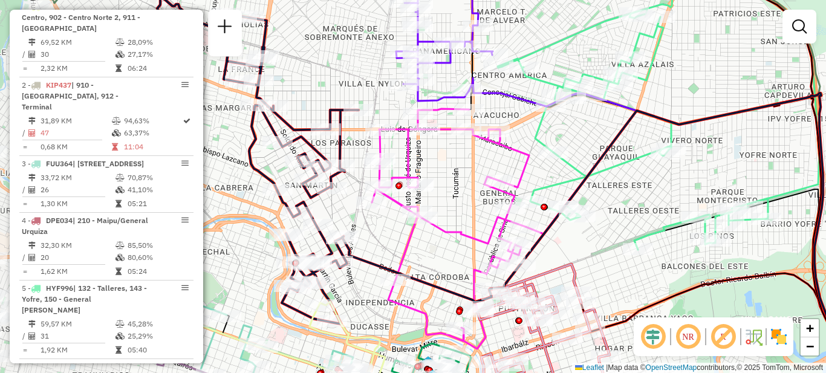
drag, startPoint x: 660, startPoint y: 199, endPoint x: 679, endPoint y: 196, distance: 18.4
click at [679, 196] on div "Janela de atendimento Grade de atendimento Capacidade Transportadoras Veículos …" at bounding box center [413, 186] width 826 height 373
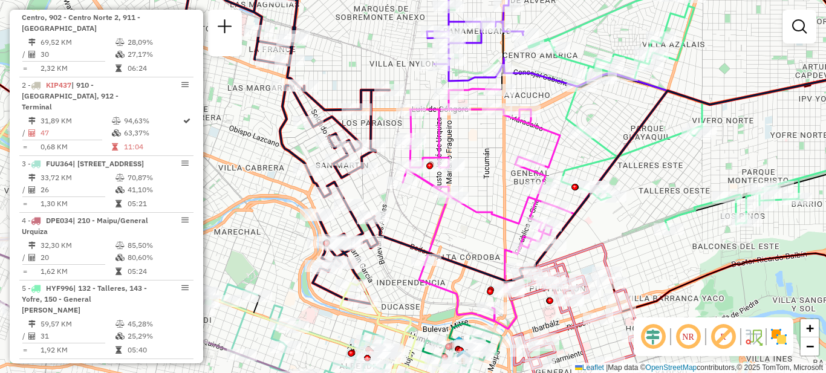
drag, startPoint x: 638, startPoint y: 194, endPoint x: 645, endPoint y: 133, distance: 60.9
click at [645, 133] on div "Janela de atendimento Grade de atendimento Capacidade Transportadoras Veículos …" at bounding box center [413, 186] width 826 height 373
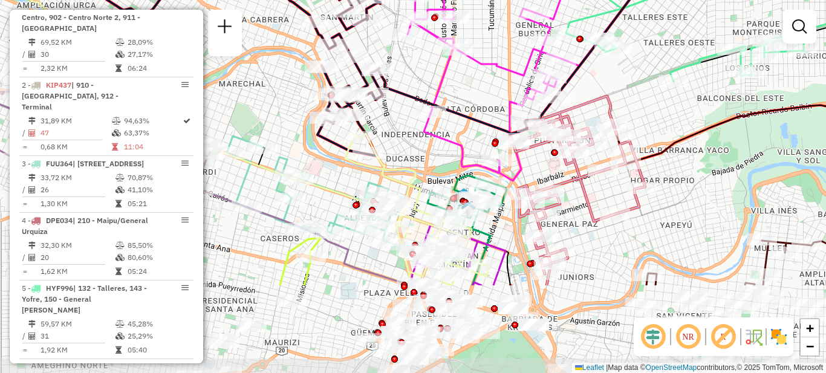
drag, startPoint x: 656, startPoint y: 247, endPoint x: 660, endPoint y: 123, distance: 124.7
click at [660, 123] on div "Janela de atendimento Grade de atendimento Capacidade Transportadoras Veículos …" at bounding box center [413, 186] width 826 height 373
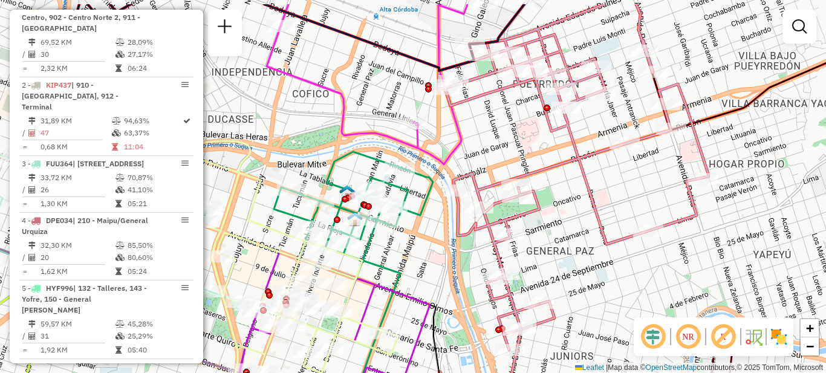
drag, startPoint x: 565, startPoint y: 190, endPoint x: 583, endPoint y: 232, distance: 45.5
click at [583, 232] on div "Janela de atendimento Grade de atendimento Capacidade Transportadoras Veículos …" at bounding box center [413, 186] width 826 height 373
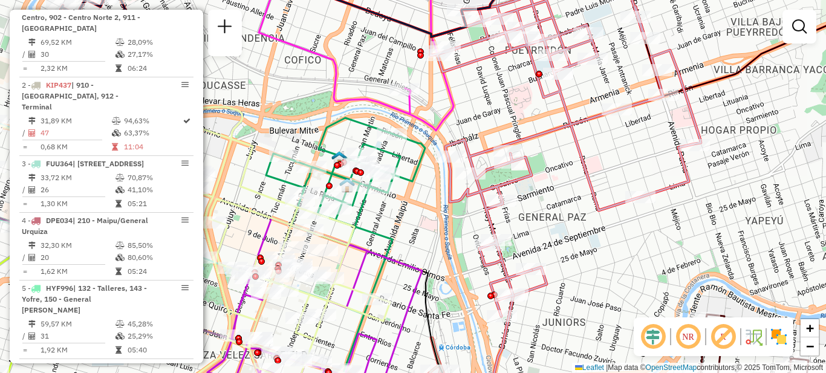
drag, startPoint x: 570, startPoint y: 189, endPoint x: 562, endPoint y: 155, distance: 34.8
click at [562, 155] on div "Janela de atendimento Grade de atendimento Capacidade Transportadoras Veículos …" at bounding box center [413, 186] width 826 height 373
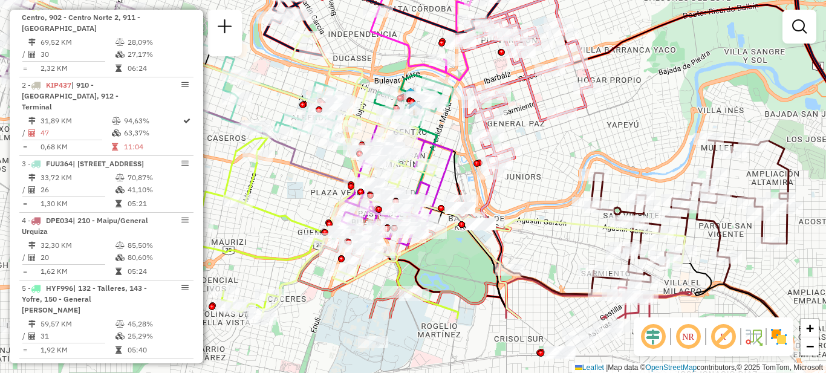
drag, startPoint x: 615, startPoint y: 191, endPoint x: 558, endPoint y: 126, distance: 85.7
click at [558, 125] on div "Rota 9 - Placa FWS200 0000453817 - Abrutsky Mirta [PERSON_NAME] de atendimento …" at bounding box center [413, 186] width 826 height 373
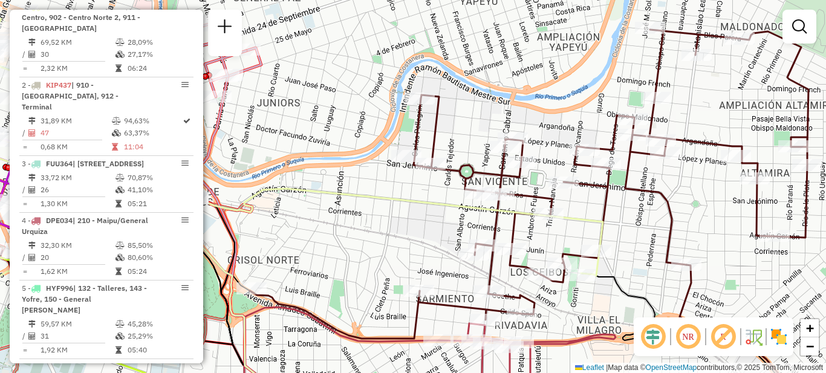
drag, startPoint x: 781, startPoint y: 227, endPoint x: 755, endPoint y: 267, distance: 48.0
click at [780, 284] on div "Janela de atendimento Grade de atendimento Capacidade Transportadoras Veículos …" at bounding box center [413, 186] width 826 height 373
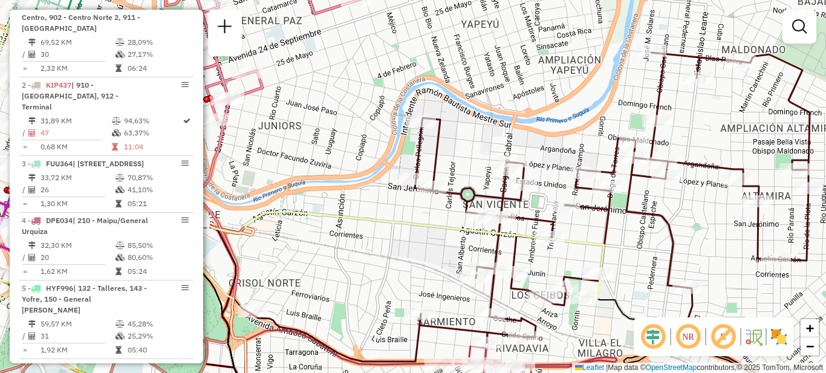
drag, startPoint x: 722, startPoint y: 234, endPoint x: 722, endPoint y: 252, distance: 18.1
click at [722, 252] on div "Janela de atendimento Grade de atendimento Capacidade Transportadoras Veículos …" at bounding box center [413, 186] width 826 height 373
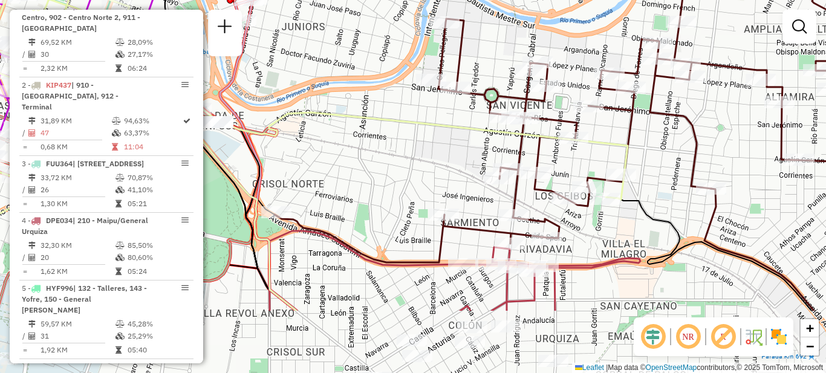
drag, startPoint x: 628, startPoint y: 272, endPoint x: 651, endPoint y: 173, distance: 102.0
click at [651, 173] on div "Janela de atendimento Grade de atendimento Capacidade Transportadoras Veículos …" at bounding box center [413, 186] width 826 height 373
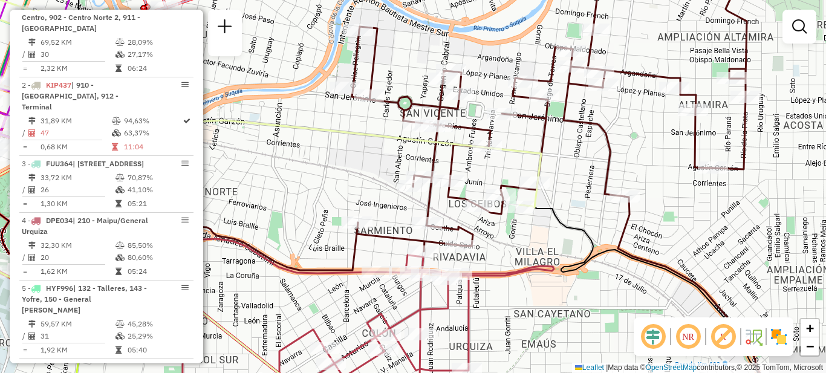
drag, startPoint x: 660, startPoint y: 183, endPoint x: 587, endPoint y: 117, distance: 97.6
click at [587, 118] on div "Janela de atendimento Grade de atendimento Capacidade Transportadoras Veículos …" at bounding box center [413, 186] width 826 height 373
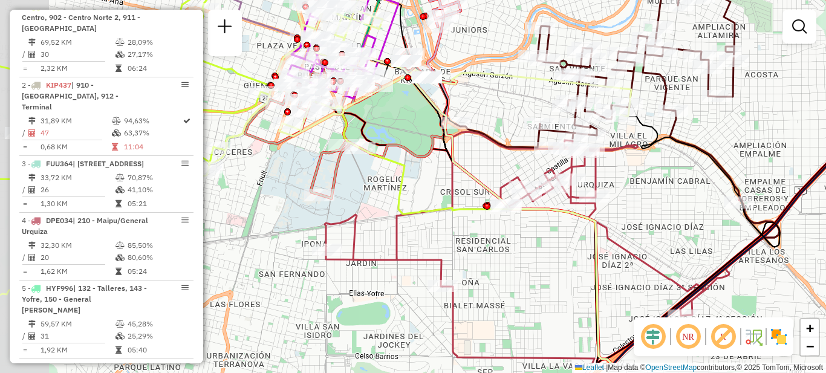
drag, startPoint x: 601, startPoint y: 248, endPoint x: 660, endPoint y: 201, distance: 76.2
click at [660, 201] on div "Janela de atendimento Grade de atendimento Capacidade Transportadoras Veículos …" at bounding box center [413, 186] width 826 height 373
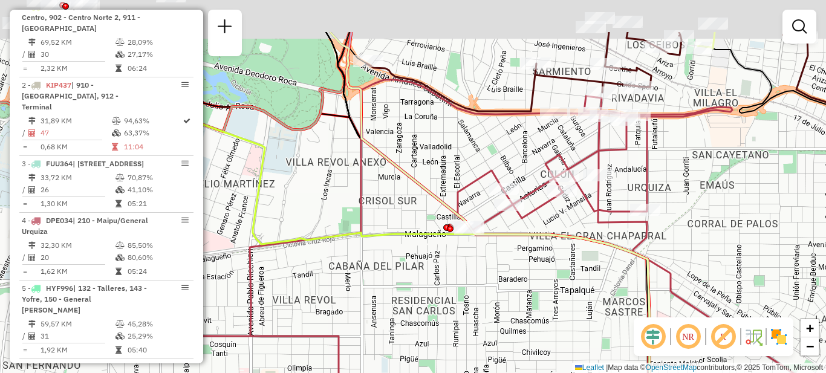
drag, startPoint x: 549, startPoint y: 232, endPoint x: 554, endPoint y: 320, distance: 88.4
click at [554, 320] on div "Janela de atendimento Grade de atendimento Capacidade Transportadoras Veículos …" at bounding box center [413, 186] width 826 height 373
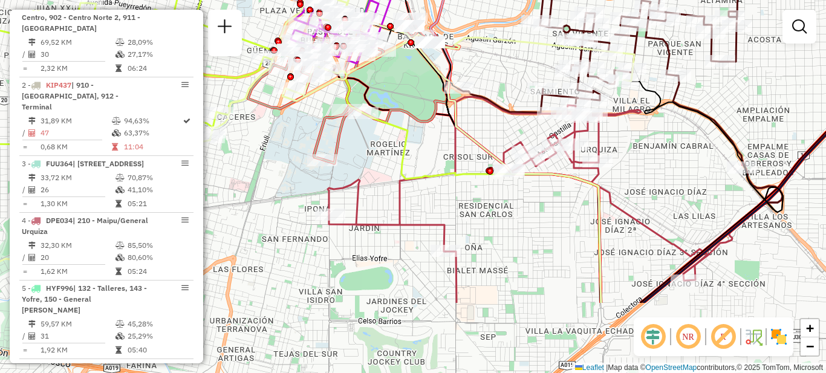
drag, startPoint x: 588, startPoint y: 320, endPoint x: 579, endPoint y: 213, distance: 107.4
click at [579, 213] on div "Janela de atendimento Grade de atendimento Capacidade Transportadoras Veículos …" at bounding box center [413, 186] width 826 height 373
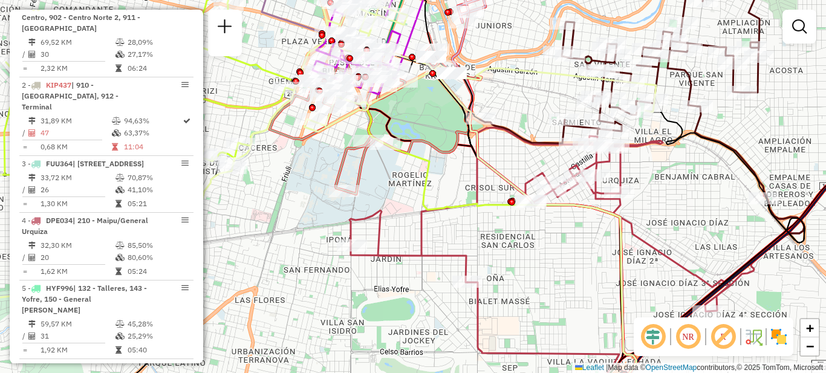
drag, startPoint x: 581, startPoint y: 255, endPoint x: 599, endPoint y: 286, distance: 36.1
click at [602, 287] on div "Janela de atendimento Grade de atendimento Capacidade Transportadoras Veículos …" at bounding box center [413, 186] width 826 height 373
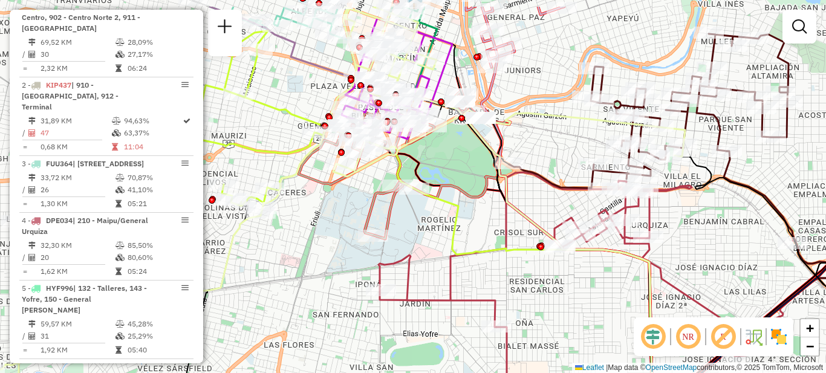
drag, startPoint x: 569, startPoint y: 258, endPoint x: 602, endPoint y: 311, distance: 63.3
click at [608, 319] on div "Janela de atendimento Grade de atendimento Capacidade Transportadoras Veículos …" at bounding box center [413, 186] width 826 height 373
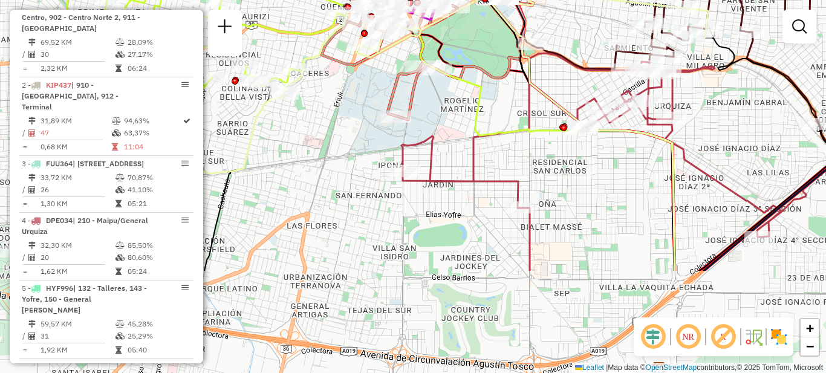
drag, startPoint x: 570, startPoint y: 323, endPoint x: 592, endPoint y: 185, distance: 139.7
click at [592, 185] on div "Janela de atendimento Grade de atendimento Capacidade Transportadoras Veículos …" at bounding box center [413, 186] width 826 height 373
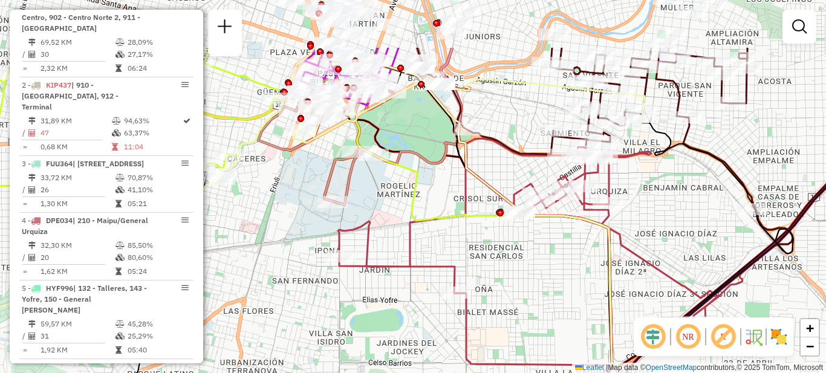
drag, startPoint x: 592, startPoint y: 182, endPoint x: 402, endPoint y: 258, distance: 204.6
click at [526, 266] on div "Janela de atendimento Grade de atendimento Capacidade Transportadoras Veículos …" at bounding box center [413, 186] width 826 height 373
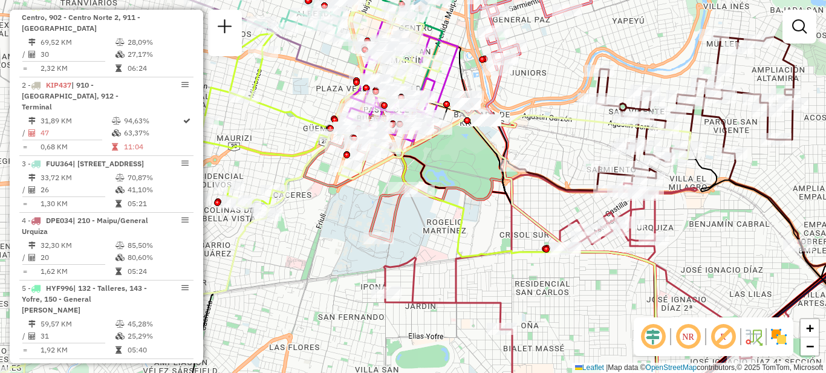
drag, startPoint x: 452, startPoint y: 225, endPoint x: 547, endPoint y: 281, distance: 110.9
click at [555, 293] on div "Janela de atendimento Grade de atendimento Capacidade Transportadoras Veículos …" at bounding box center [413, 186] width 826 height 373
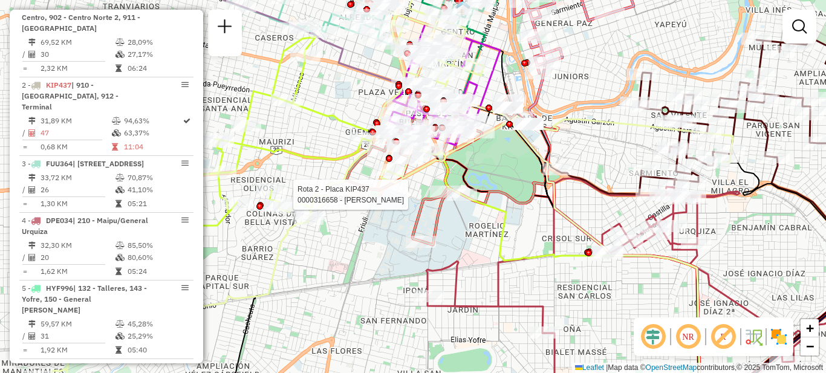
select select "**********"
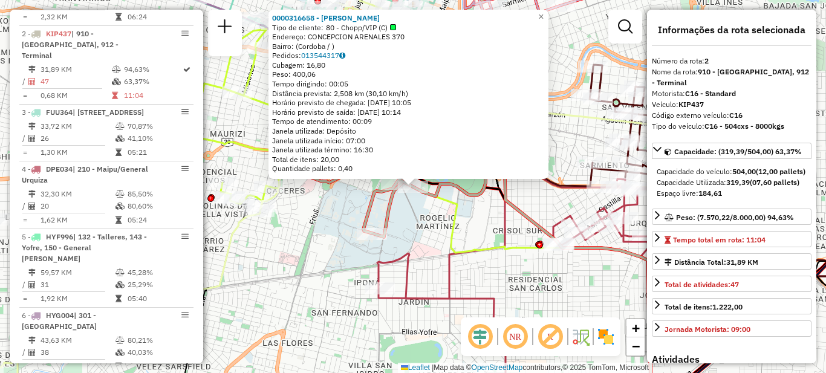
scroll to position [509, 0]
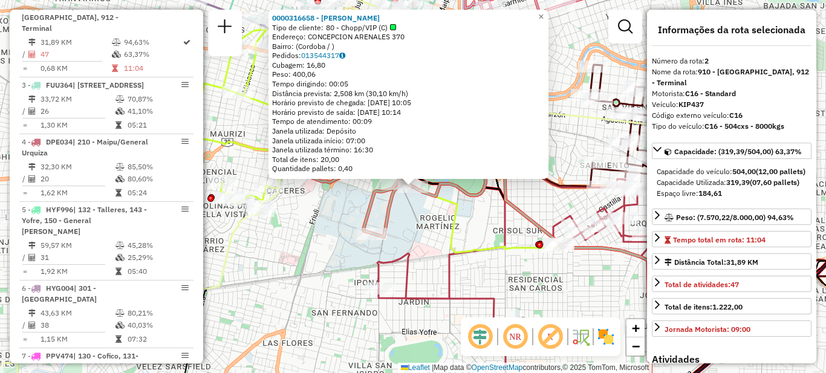
click at [456, 224] on icon at bounding box center [450, 251] width 427 height 317
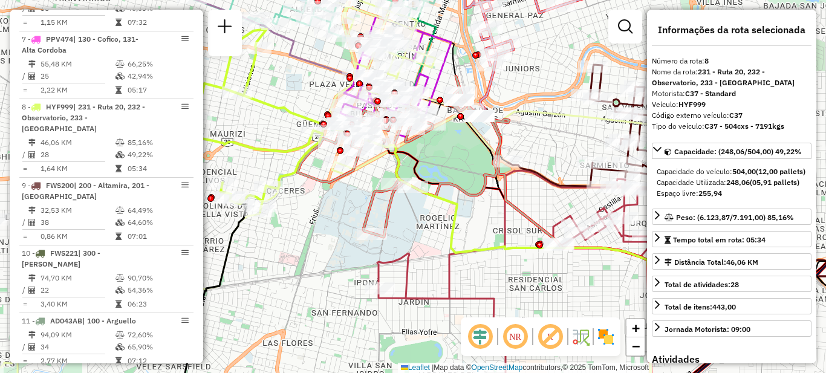
scroll to position [905, 0]
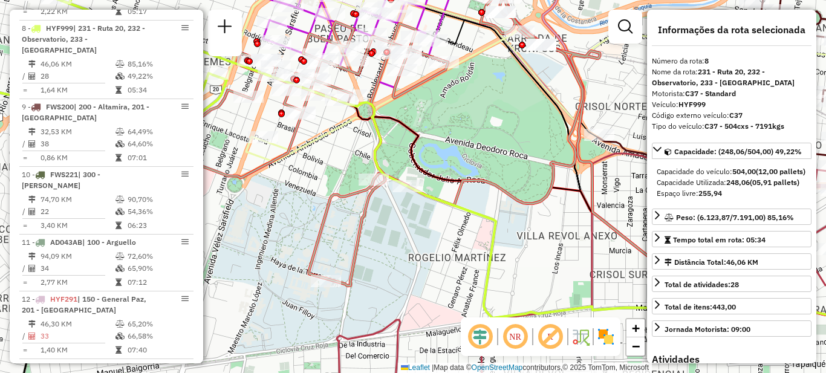
drag, startPoint x: 457, startPoint y: 154, endPoint x: 551, endPoint y: 302, distance: 175.3
click at [551, 286] on icon at bounding box center [379, 141] width 405 height 292
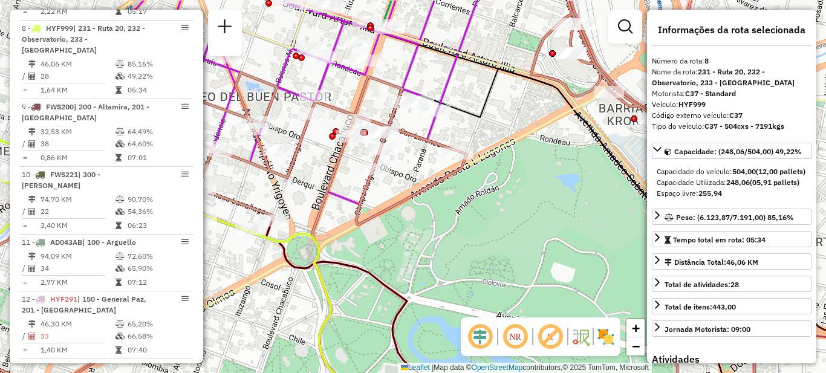
drag, startPoint x: 551, startPoint y: 203, endPoint x: 405, endPoint y: 282, distance: 166.4
click at [405, 282] on div "Janela de atendimento Grade de atendimento Capacidade Transportadoras Veículos …" at bounding box center [413, 186] width 826 height 373
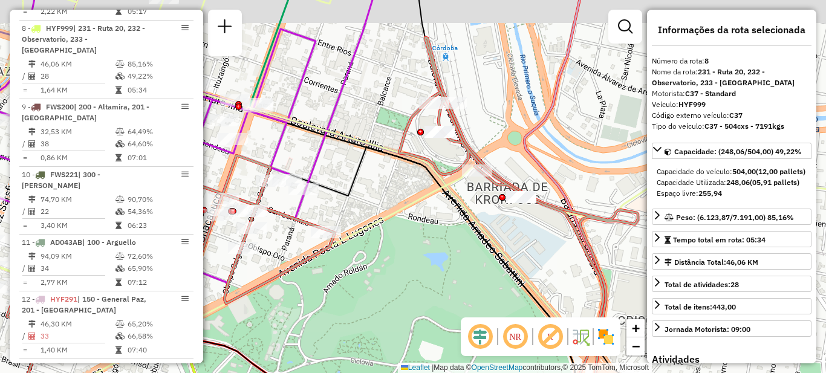
drag, startPoint x: 442, startPoint y: 245, endPoint x: 399, endPoint y: 259, distance: 44.8
click at [400, 259] on div "Janela de atendimento Grade de atendimento Capacidade Transportadoras Veículos …" at bounding box center [413, 186] width 826 height 373
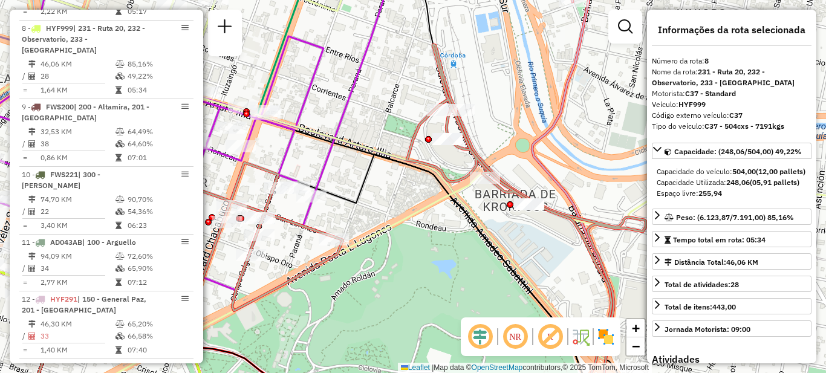
drag, startPoint x: 393, startPoint y: 262, endPoint x: 532, endPoint y: 258, distance: 139.2
click at [532, 260] on div "Janela de atendimento Grade de atendimento Capacidade Transportadoras Veículos …" at bounding box center [413, 186] width 826 height 373
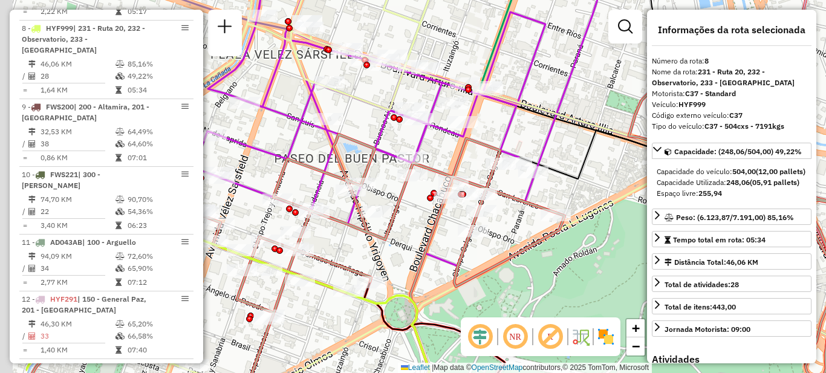
drag, startPoint x: 435, startPoint y: 262, endPoint x: 602, endPoint y: 227, distance: 170.5
click at [602, 227] on icon at bounding box center [431, 205] width 806 height 369
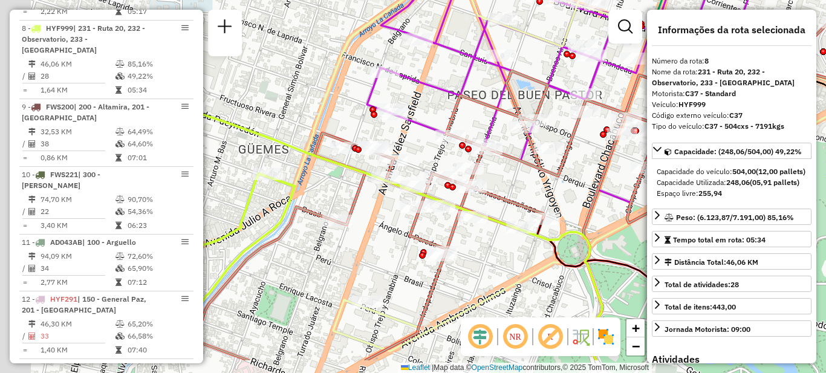
drag, startPoint x: 491, startPoint y: 256, endPoint x: 613, endPoint y: 177, distance: 145.6
click at [613, 177] on div "Janela de atendimento Grade de atendimento Capacidade Transportadoras Veículos …" at bounding box center [413, 186] width 826 height 373
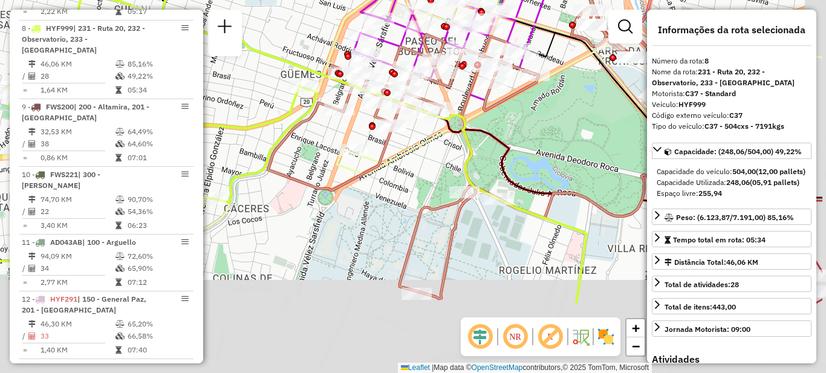
drag, startPoint x: 524, startPoint y: 270, endPoint x: 434, endPoint y: 152, distance: 148.3
click at [434, 154] on div "Janela de atendimento Grade de atendimento Capacidade Transportadoras Veículos …" at bounding box center [413, 186] width 826 height 373
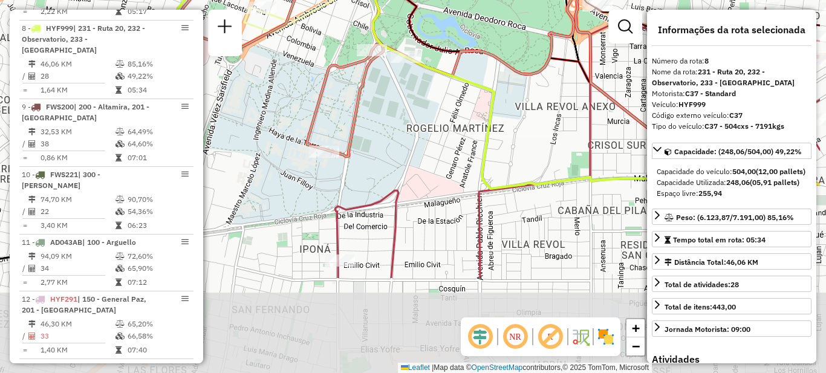
drag, startPoint x: 530, startPoint y: 230, endPoint x: 462, endPoint y: 122, distance: 127.7
click at [463, 122] on div "Janela de atendimento Grade de atendimento Capacidade Transportadoras Veículos …" at bounding box center [413, 186] width 826 height 373
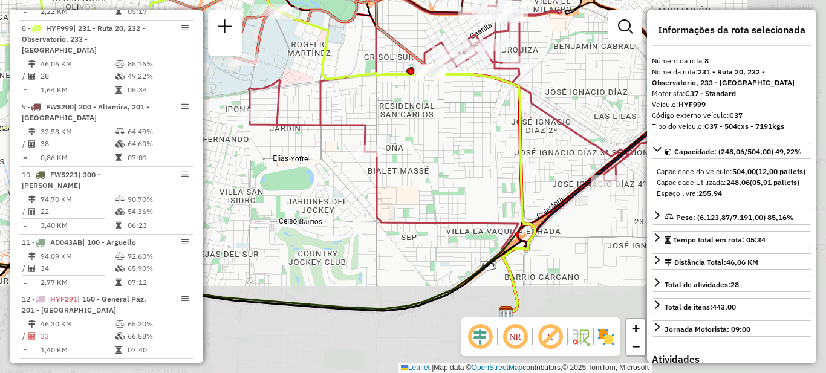
drag, startPoint x: 556, startPoint y: 235, endPoint x: 419, endPoint y: 140, distance: 166.4
click at [399, 139] on div "Janela de atendimento Grade de atendimento Capacidade Transportadoras Veículos …" at bounding box center [413, 186] width 826 height 373
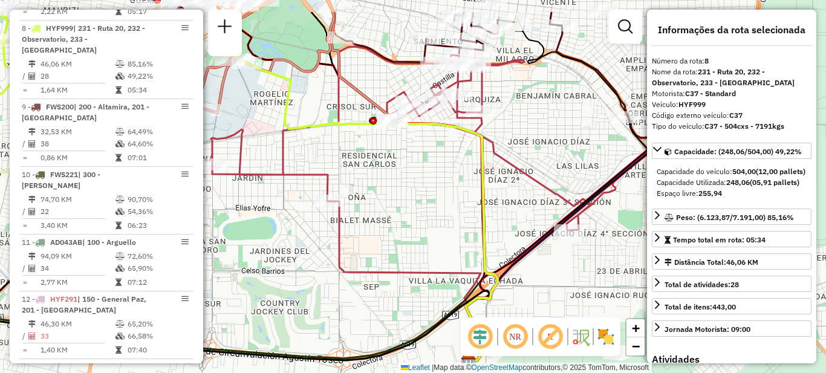
drag, startPoint x: 422, startPoint y: 199, endPoint x: 447, endPoint y: 172, distance: 36.4
click at [447, 174] on div "Janela de atendimento Grade de atendimento Capacidade Transportadoras Veículos …" at bounding box center [413, 186] width 826 height 373
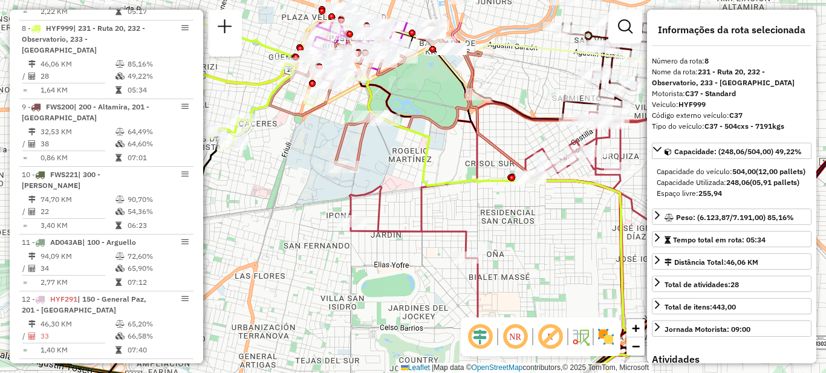
drag, startPoint x: 391, startPoint y: 201, endPoint x: 556, endPoint y: 260, distance: 175.2
click at [564, 272] on div "Janela de atendimento Grade de atendimento Capacidade Transportadoras Veículos …" at bounding box center [413, 186] width 826 height 373
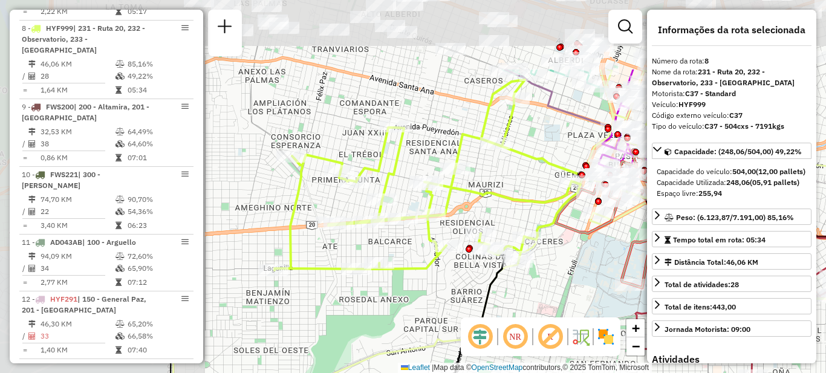
drag, startPoint x: 359, startPoint y: 158, endPoint x: 565, endPoint y: 248, distance: 224.3
click at [620, 268] on div "Janela de atendimento Grade de atendimento Capacidade Transportadoras Veículos …" at bounding box center [413, 186] width 826 height 373
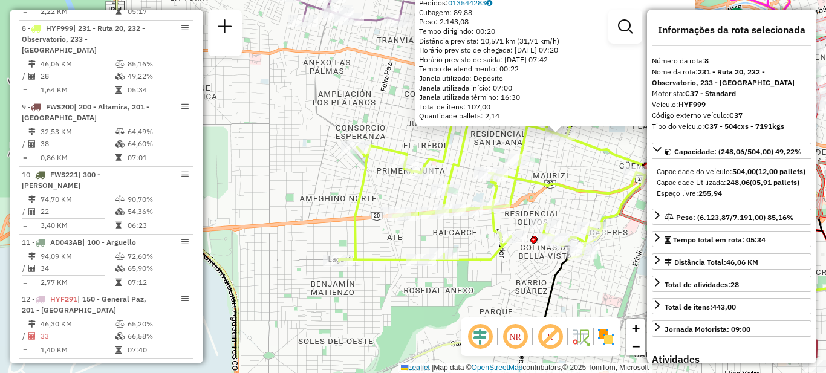
drag, startPoint x: 417, startPoint y: 255, endPoint x: 533, endPoint y: 212, distance: 123.6
click at [565, 203] on div "0000405438 - [PERSON_NAME] Tipo de cliente: 20 - Primera Vuelta (J) Endereço: A…" at bounding box center [413, 186] width 826 height 373
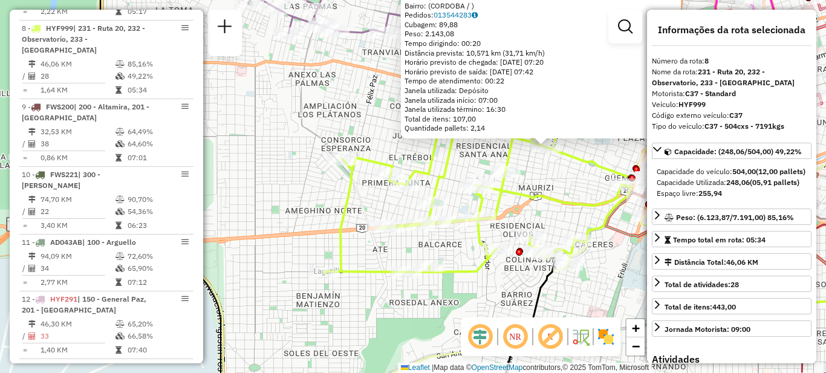
drag, startPoint x: 582, startPoint y: 270, endPoint x: 513, endPoint y: 314, distance: 82.1
click at [553, 271] on div at bounding box center [568, 265] width 30 height 12
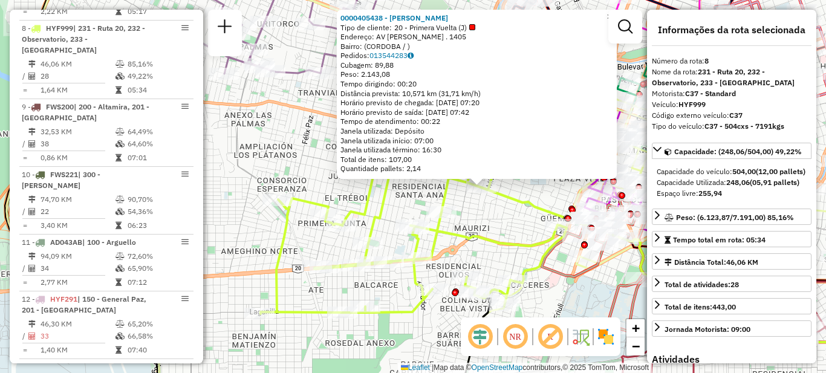
click at [506, 217] on div "0000405438 - [PERSON_NAME] Tipo de cliente: 20 - Primera Vuelta (J) Endereço: A…" at bounding box center [413, 186] width 826 height 373
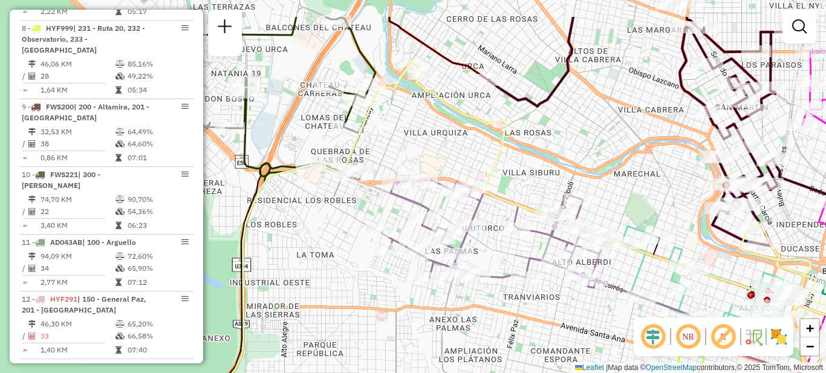
drag, startPoint x: 420, startPoint y: 244, endPoint x: 533, endPoint y: 298, distance: 125.3
click at [533, 298] on div "Janela de atendimento Grade de atendimento Capacidade Transportadoras Veículos …" at bounding box center [413, 186] width 826 height 373
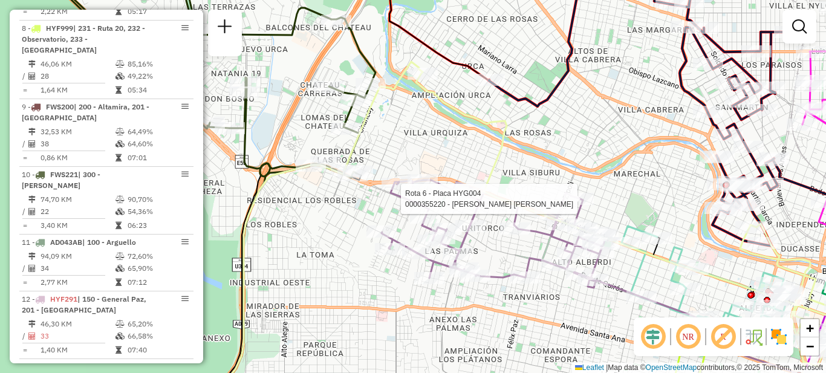
select select "**********"
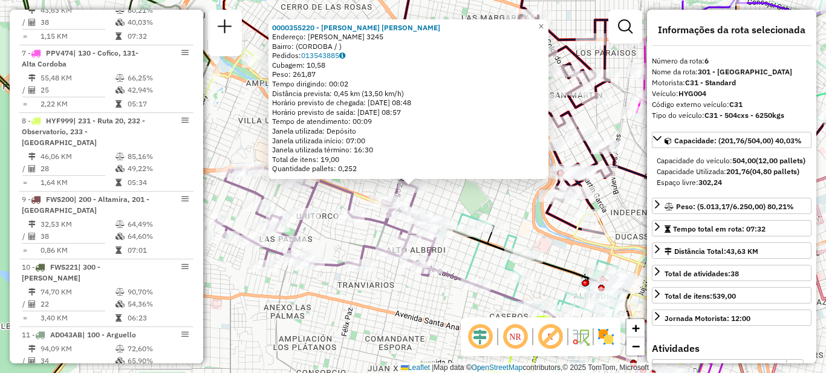
scroll to position [780, 0]
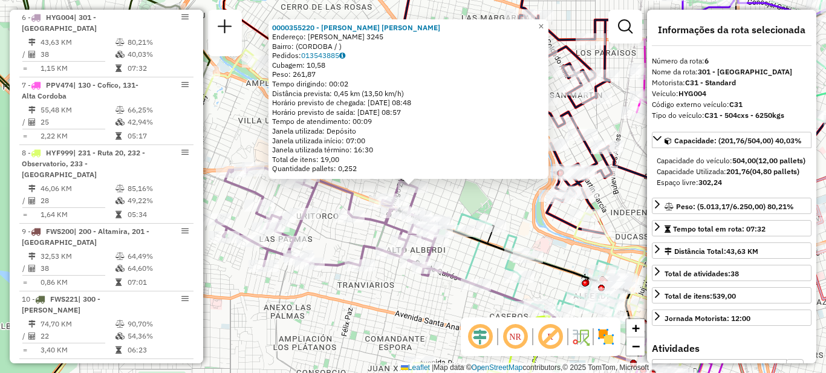
click at [414, 295] on div "0000355220 - [PERSON_NAME] [PERSON_NAME]: [PERSON_NAME] 3245 Bairro: ([GEOGRAPH…" at bounding box center [413, 186] width 826 height 373
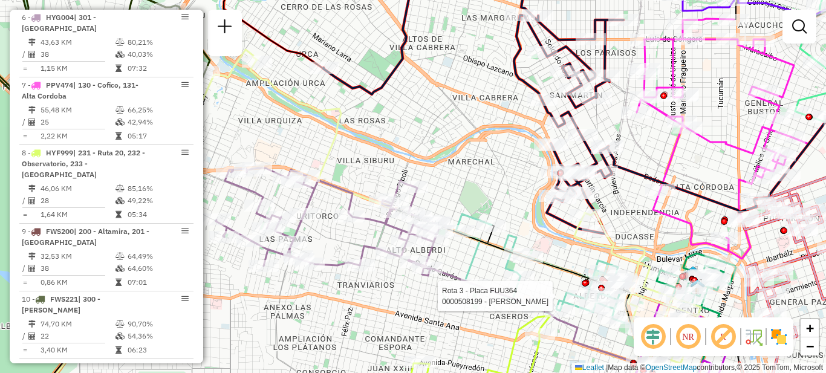
select select "**********"
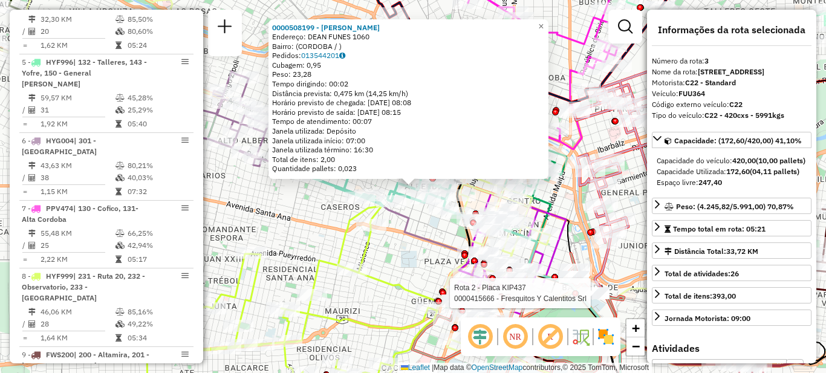
scroll to position [577, 0]
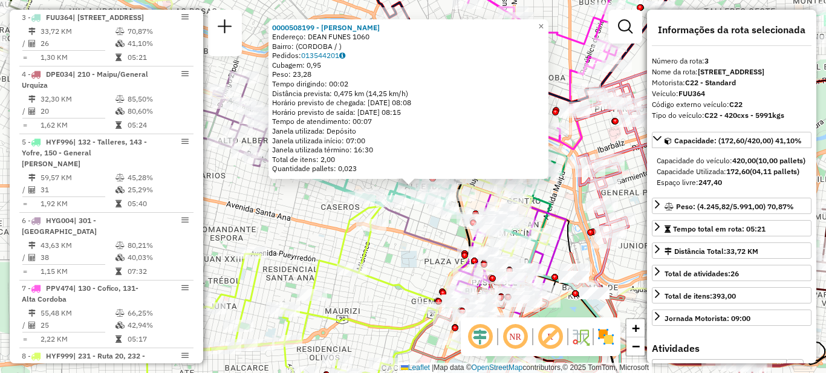
click at [403, 235] on icon at bounding box center [454, 281] width 416 height 257
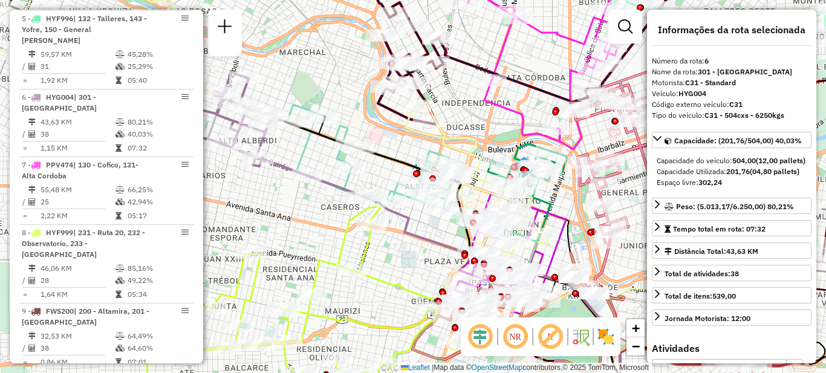
scroll to position [780, 0]
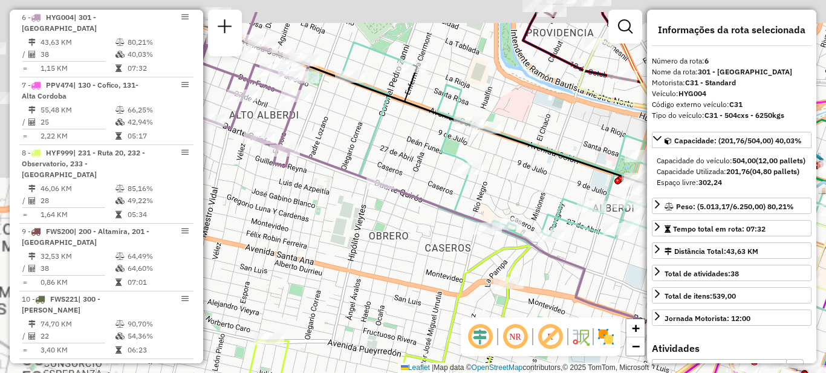
drag, startPoint x: 319, startPoint y: 204, endPoint x: 515, endPoint y: 275, distance: 207.6
click at [527, 278] on div "Janela de atendimento Grade de atendimento Capacidade Transportadoras Veículos …" at bounding box center [413, 186] width 826 height 373
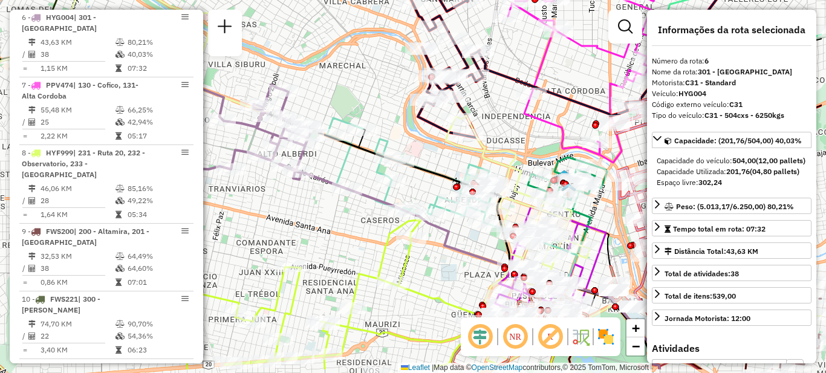
drag, startPoint x: 439, startPoint y: 263, endPoint x: 352, endPoint y: 223, distance: 95.5
click at [352, 223] on div "Janela de atendimento Grade de atendimento Capacidade Transportadoras Veículos …" at bounding box center [413, 186] width 826 height 373
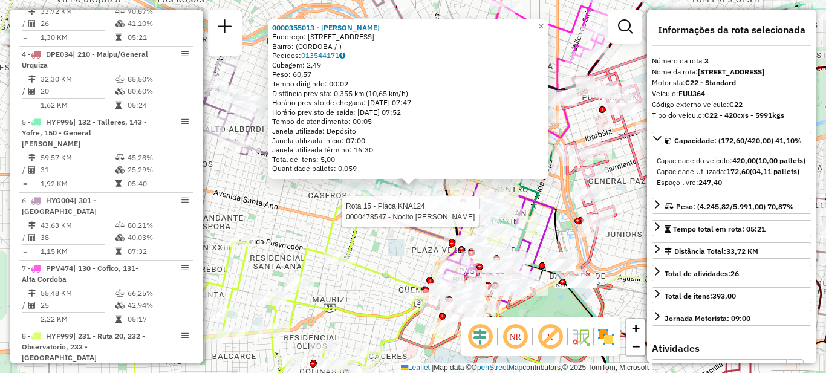
scroll to position [577, 0]
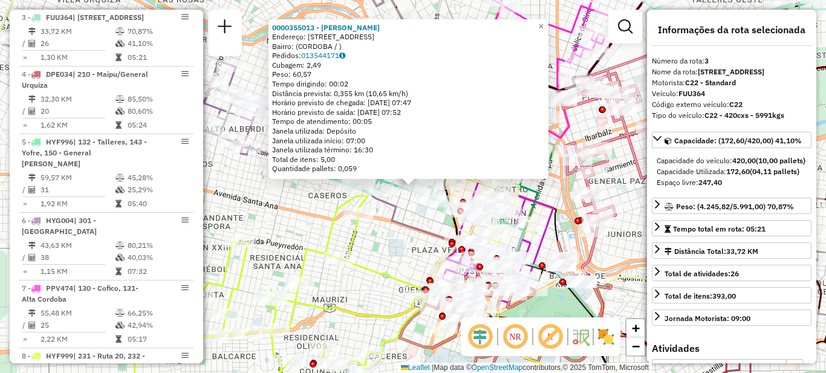
click at [432, 232] on icon at bounding box center [447, 276] width 428 height 269
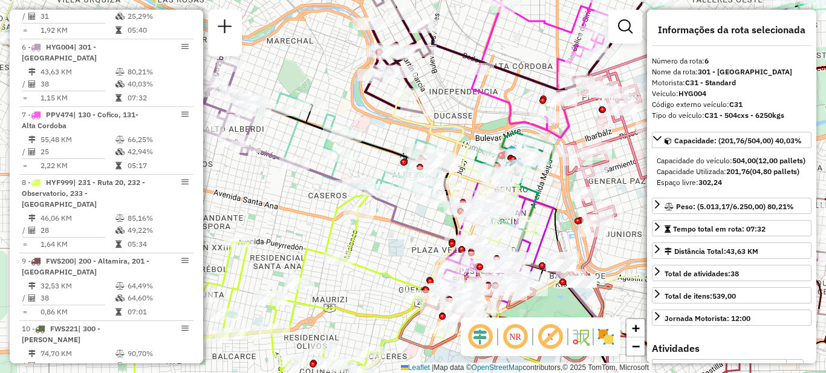
scroll to position [780, 0]
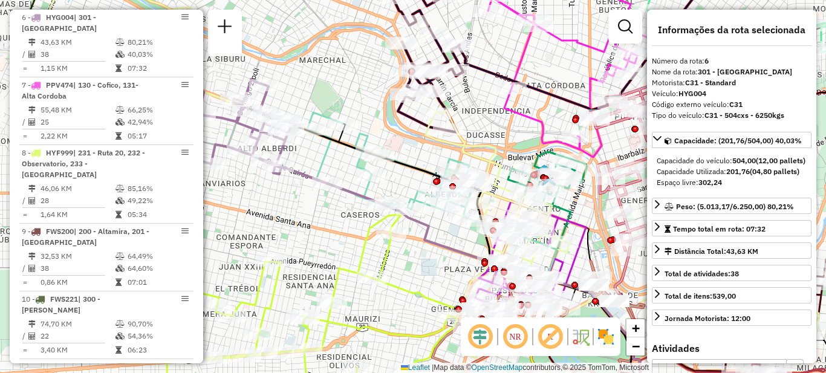
drag, startPoint x: 401, startPoint y: 221, endPoint x: 570, endPoint y: 311, distance: 191.6
click at [569, 311] on div "Janela de atendimento Grade de atendimento Capacidade Transportadoras Veículos …" at bounding box center [413, 186] width 826 height 373
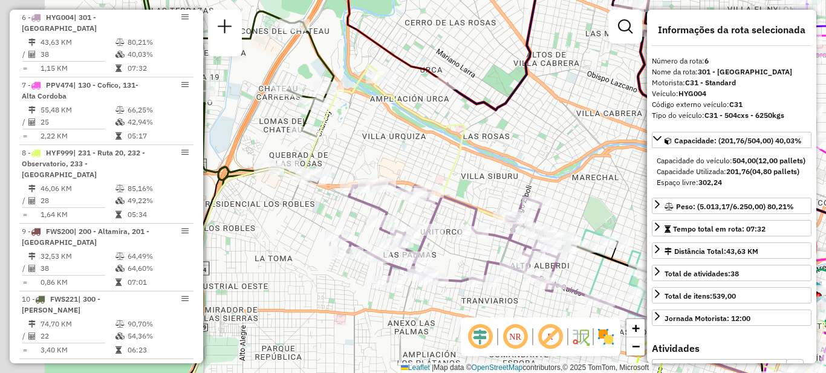
drag, startPoint x: 422, startPoint y: 264, endPoint x: 569, endPoint y: 306, distance: 152.4
click at [569, 306] on div "Janela de atendimento Grade de atendimento Capacidade Transportadoras Veículos …" at bounding box center [413, 186] width 826 height 373
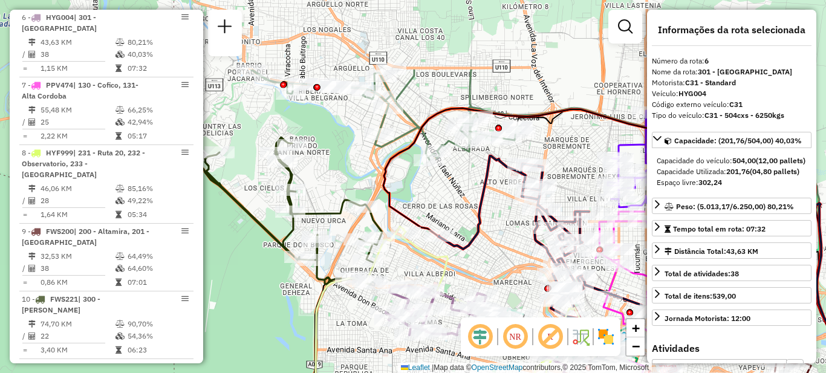
drag, startPoint x: 523, startPoint y: 168, endPoint x: 452, endPoint y: 258, distance: 115.4
click at [475, 274] on div "Janela de atendimento Grade de atendimento Capacidade Transportadoras Veículos …" at bounding box center [413, 186] width 826 height 373
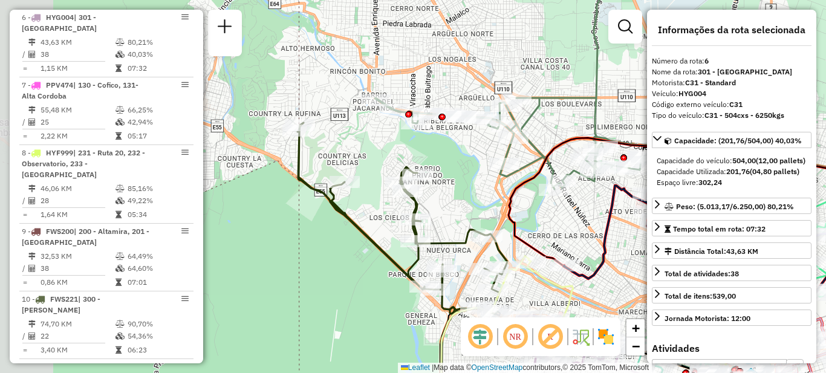
drag, startPoint x: 439, startPoint y: 248, endPoint x: 563, endPoint y: 278, distance: 128.2
click at [563, 278] on div "Janela de atendimento Grade de atendimento Capacidade Transportadoras Veículos …" at bounding box center [413, 186] width 826 height 373
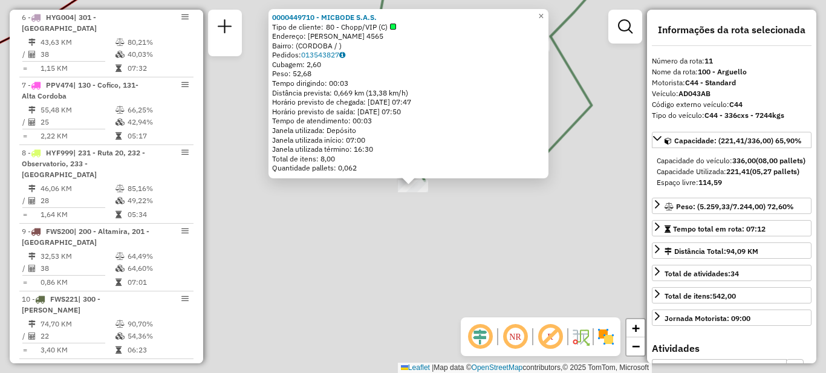
scroll to position [1097, 0]
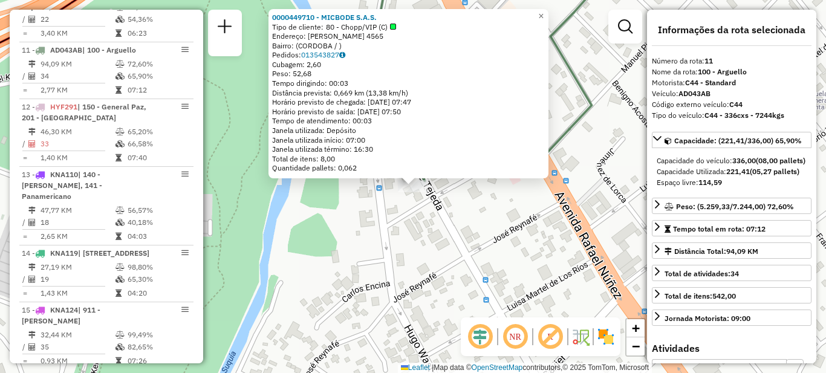
click at [527, 223] on div "0000449710 - MICBODE S.A.S. Tipo de cliente: 80 - Chopp/VIP (C) Endereço: [PERS…" at bounding box center [413, 186] width 826 height 373
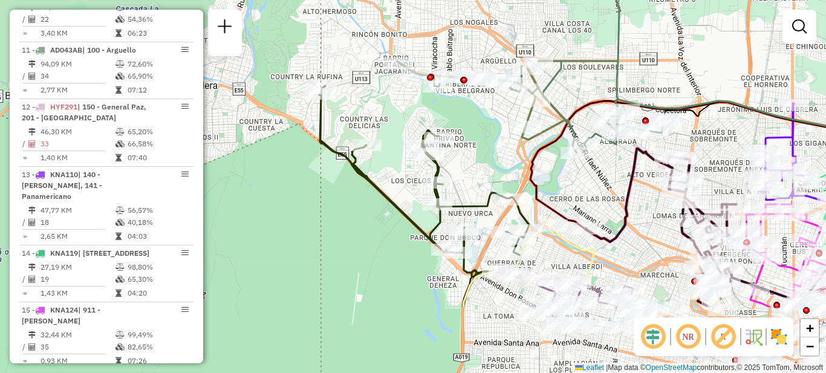
drag, startPoint x: 431, startPoint y: 281, endPoint x: 554, endPoint y: 172, distance: 164.5
click at [554, 172] on div "Janela de atendimento Grade de atendimento Capacidade Transportadoras Veículos …" at bounding box center [413, 186] width 826 height 373
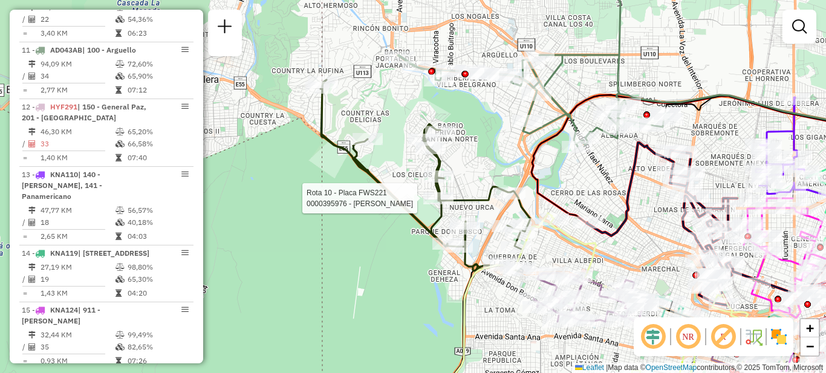
select select "**********"
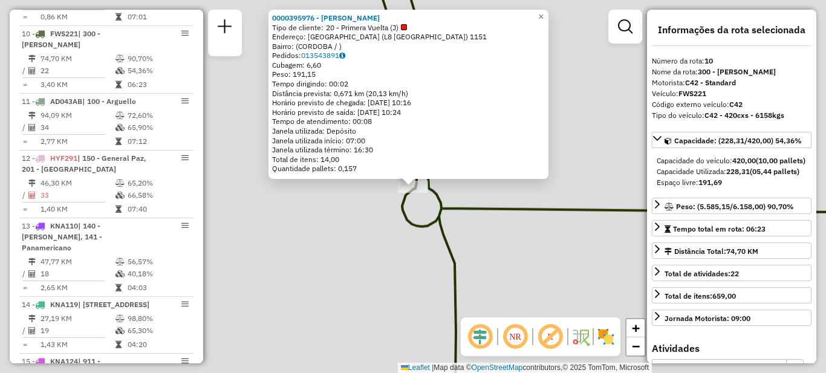
scroll to position [1040, 0]
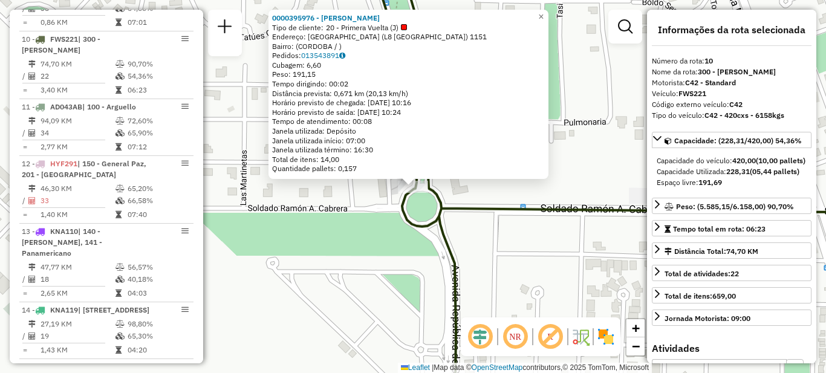
click at [532, 246] on div "0000395976 - [PERSON_NAME] Tipo de cliente: 20 - Primera Vuelta (J) Endereço: […" at bounding box center [413, 186] width 826 height 373
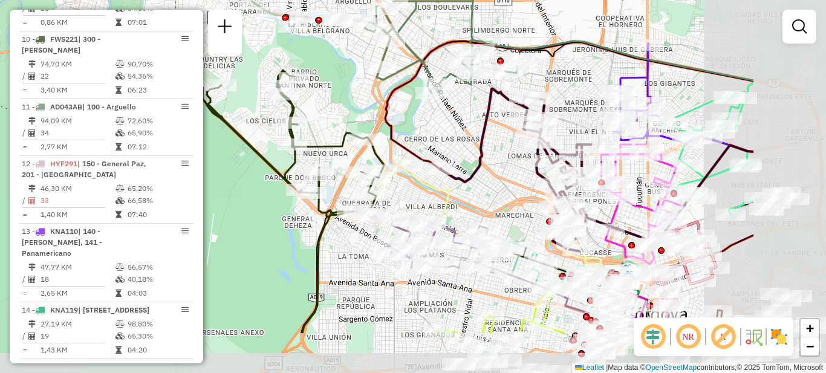
drag, startPoint x: 654, startPoint y: 276, endPoint x: 496, endPoint y: 187, distance: 181.7
click at [497, 192] on div "Janela de atendimento Grade de atendimento Capacidade Transportadoras Veículos …" at bounding box center [413, 186] width 826 height 373
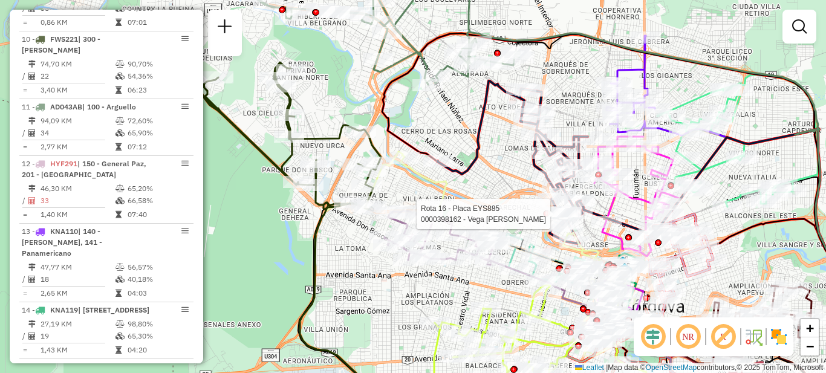
select select "**********"
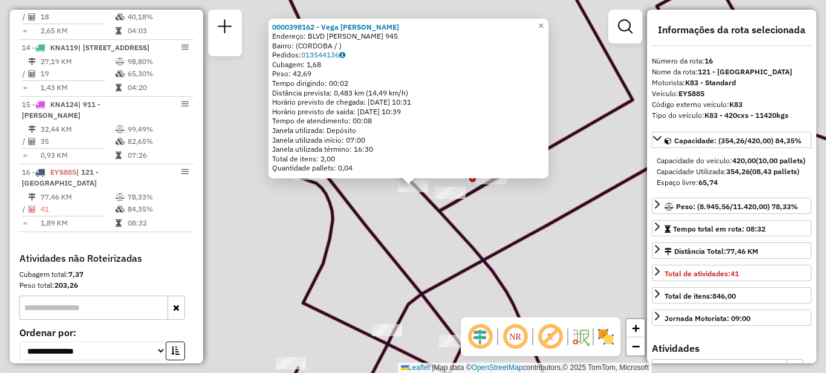
scroll to position [1339, 0]
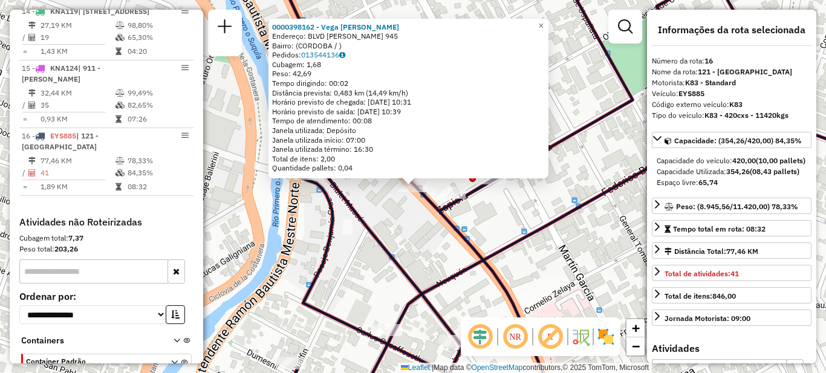
click at [518, 217] on div "0000398162 - Vega Asencio [PERSON_NAME]: BLVD [PERSON_NAME] 945 Bairro: ([GEOGR…" at bounding box center [413, 186] width 826 height 373
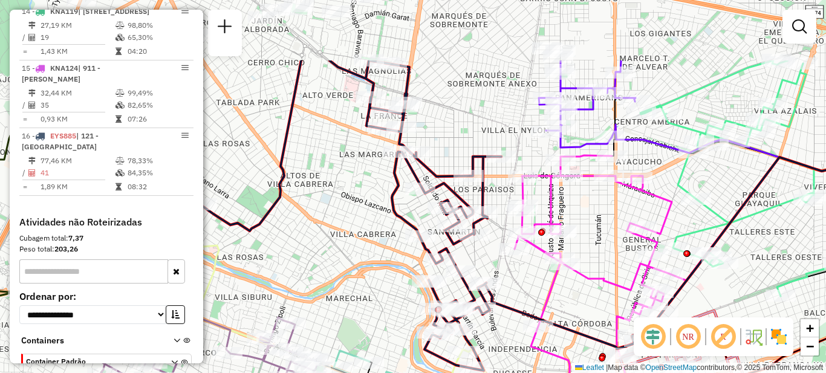
drag, startPoint x: 573, startPoint y: 223, endPoint x: 552, endPoint y: 293, distance: 73.1
click at [553, 293] on icon at bounding box center [601, 275] width 172 height 240
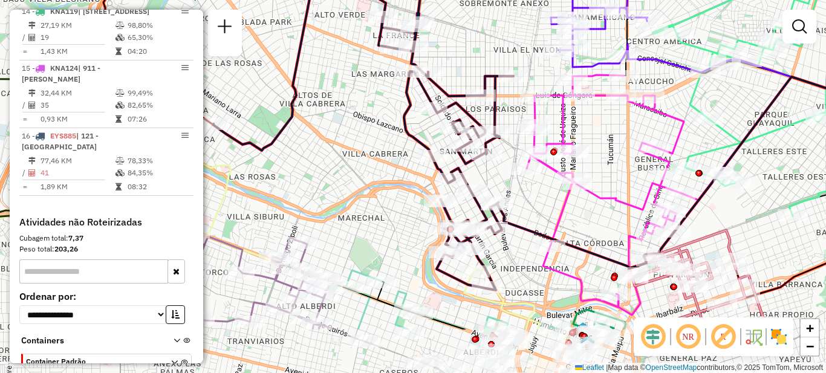
drag, startPoint x: 594, startPoint y: 261, endPoint x: 599, endPoint y: 143, distance: 118.1
click at [599, 143] on div "Janela de atendimento Grade de atendimento Capacidade Transportadoras Veículos …" at bounding box center [413, 186] width 826 height 373
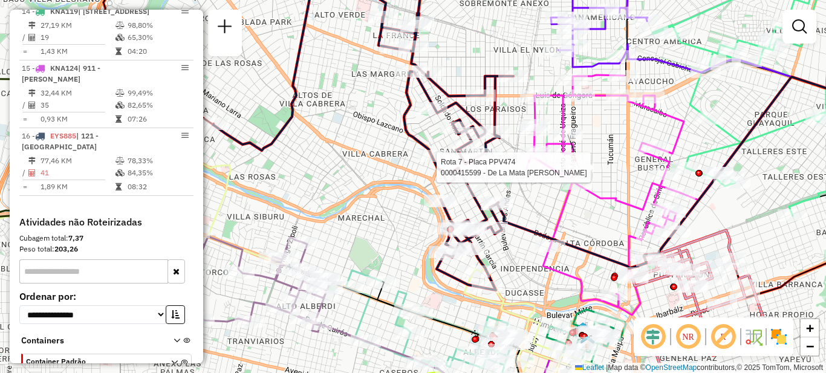
select select "**********"
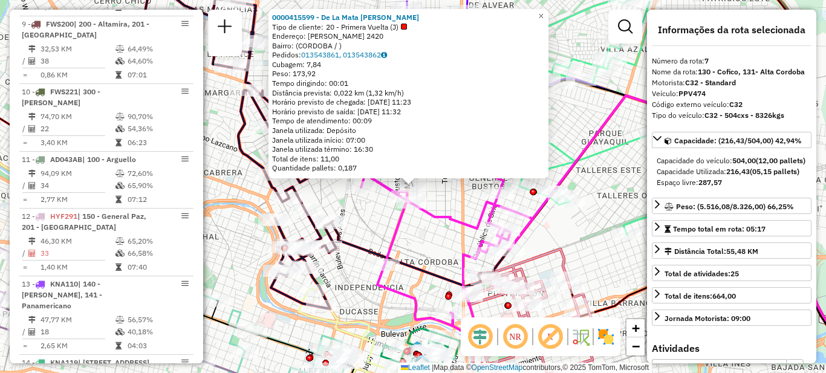
scroll to position [837, 0]
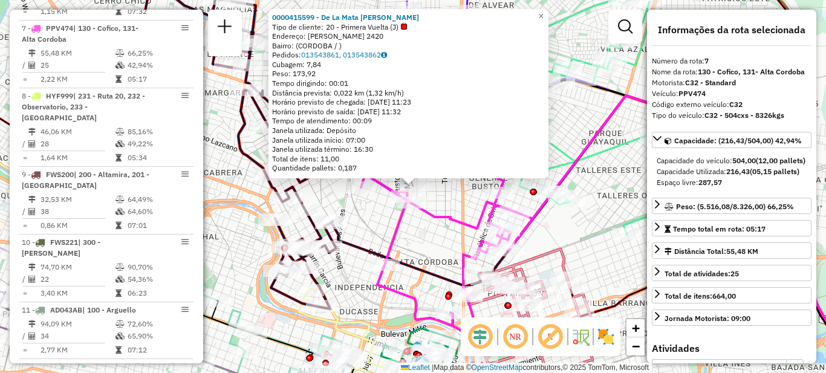
click at [455, 246] on div "Rota 7 - Placa PPV474 0000404466 - Minimercado Flores Sa 0000415599 - De La Mat…" at bounding box center [413, 186] width 826 height 373
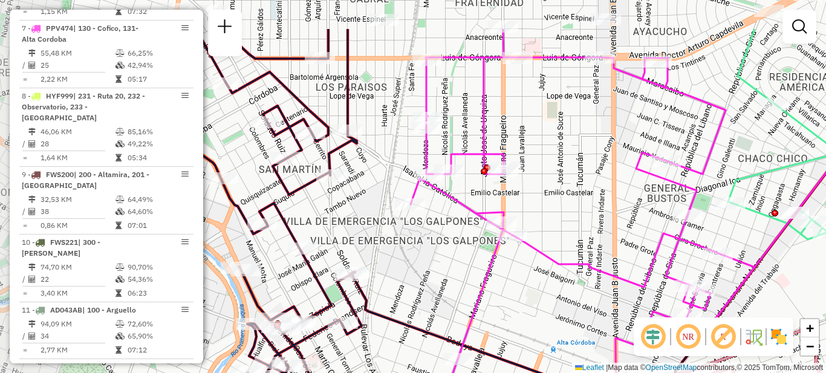
drag, startPoint x: 414, startPoint y: 238, endPoint x: 547, endPoint y: 305, distance: 149.6
click at [547, 305] on div "Janela de atendimento Grade de atendimento Capacidade Transportadoras Veículos …" at bounding box center [413, 186] width 826 height 373
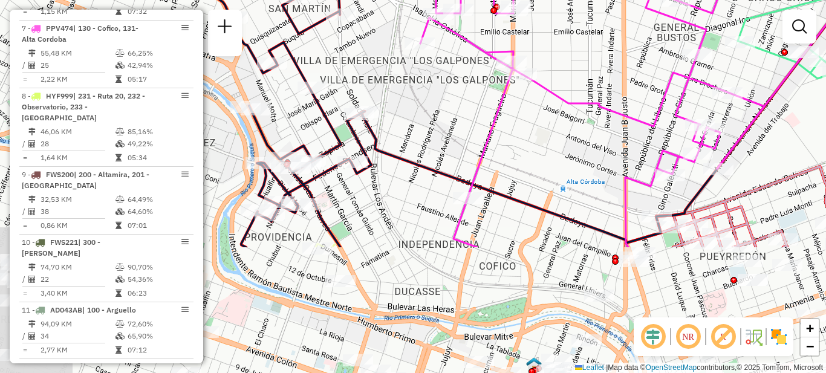
drag, startPoint x: 544, startPoint y: 321, endPoint x: 552, endPoint y: 157, distance: 163.5
click at [552, 157] on div "Janela de atendimento Grade de atendimento Capacidade Transportadoras Veículos …" at bounding box center [413, 186] width 826 height 373
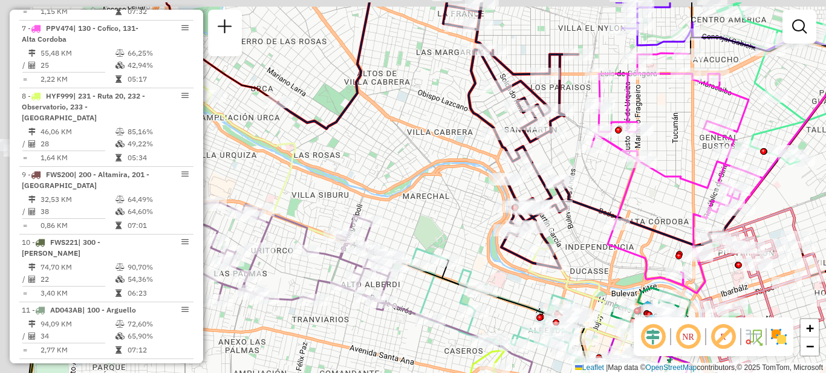
drag, startPoint x: 514, startPoint y: 174, endPoint x: 647, endPoint y: 230, distance: 144.1
click at [648, 230] on icon at bounding box center [678, 173] width 172 height 240
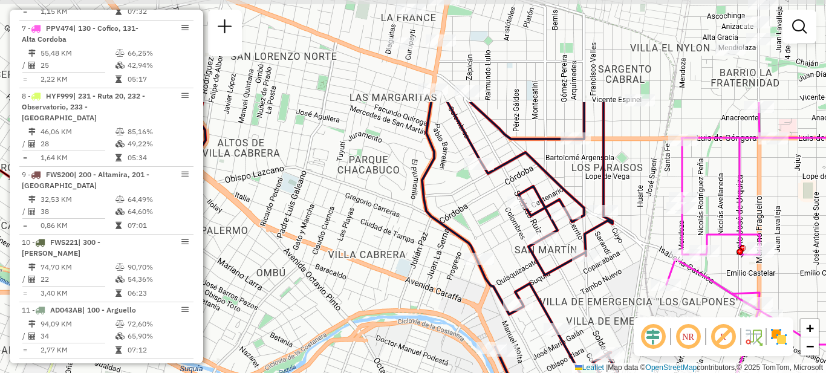
drag, startPoint x: 613, startPoint y: 154, endPoint x: 621, endPoint y: 294, distance: 140.0
click at [621, 294] on div "Janela de atendimento Grade de atendimento Capacidade Transportadoras Veículos …" at bounding box center [413, 186] width 826 height 373
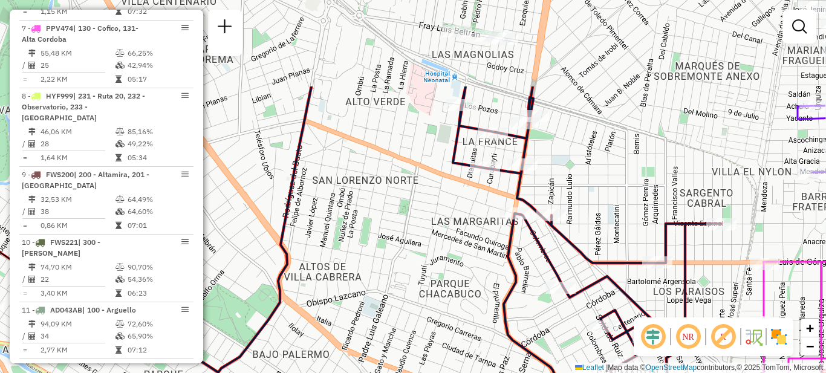
drag, startPoint x: 598, startPoint y: 220, endPoint x: 631, endPoint y: 289, distance: 76.3
click at [659, 320] on hb-router-mapa "Informações da Sessão 1257388 - [DATE] Criação: [DATE] 17:38 Depósito: SAZ AR C…" at bounding box center [413, 186] width 826 height 373
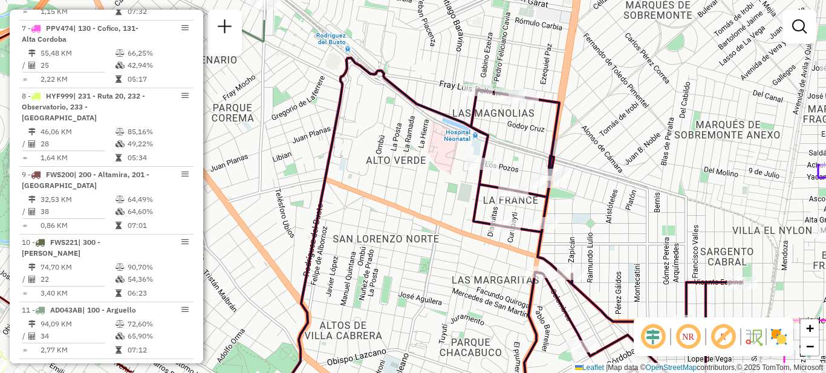
drag, startPoint x: 595, startPoint y: 161, endPoint x: 573, endPoint y: 120, distance: 46.3
click at [573, 120] on div "Janela de atendimento Grade de atendimento Capacidade Transportadoras Veículos …" at bounding box center [413, 186] width 826 height 373
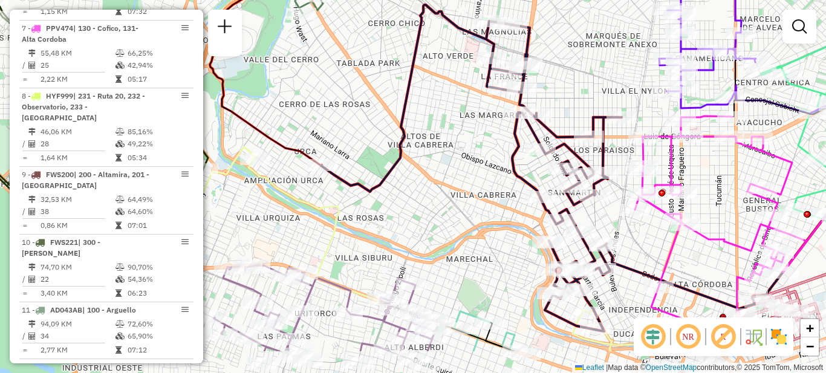
drag, startPoint x: 607, startPoint y: 244, endPoint x: 572, endPoint y: 109, distance: 139.2
click at [572, 109] on icon at bounding box center [471, 168] width 301 height 327
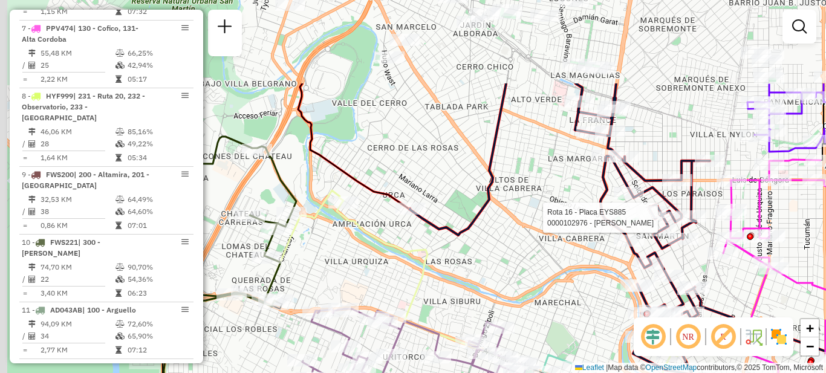
drag, startPoint x: 564, startPoint y: 180, endPoint x: 607, endPoint y: 238, distance: 72.7
click at [615, 243] on div "Rota 16 - Placa EYS885 0000102976 - [PERSON_NAME] 16 - Placa EYS885 0000456617 …" at bounding box center [413, 186] width 826 height 373
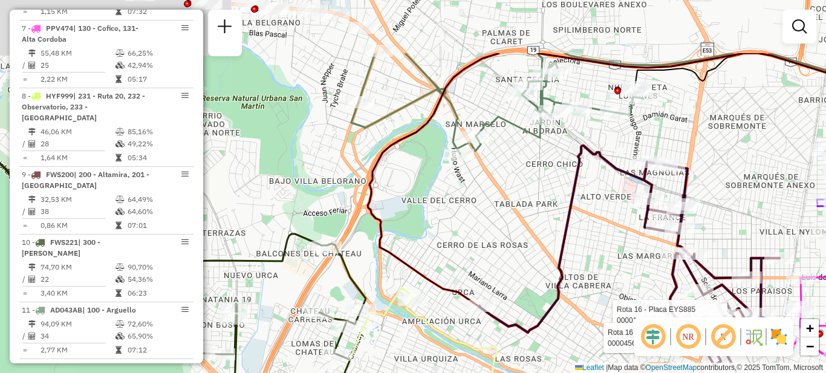
drag, startPoint x: 534, startPoint y: 189, endPoint x: 599, endPoint y: 279, distance: 111.8
click at [599, 279] on div "Rota 16 - Placa EYS885 0000102976 - [PERSON_NAME] 16 - Placa EYS885 0000456617 …" at bounding box center [413, 186] width 826 height 373
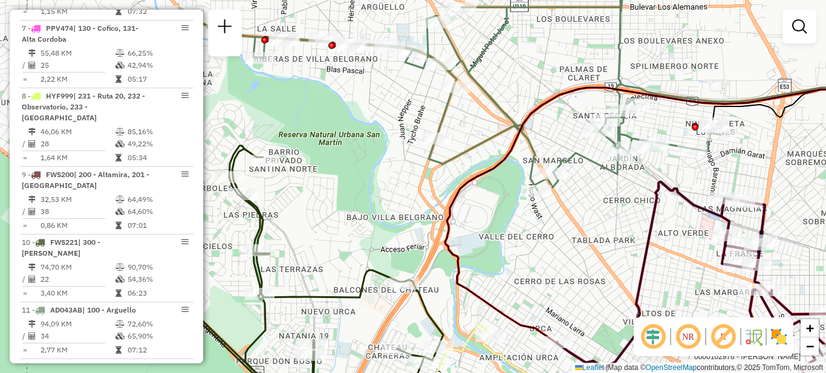
drag, startPoint x: 517, startPoint y: 232, endPoint x: 543, endPoint y: 217, distance: 30.4
click at [567, 235] on div "Rota 16 - Placa EYS885 0000102976 - [PERSON_NAME] 16 - Placa EYS885 0000456617 …" at bounding box center [413, 186] width 826 height 373
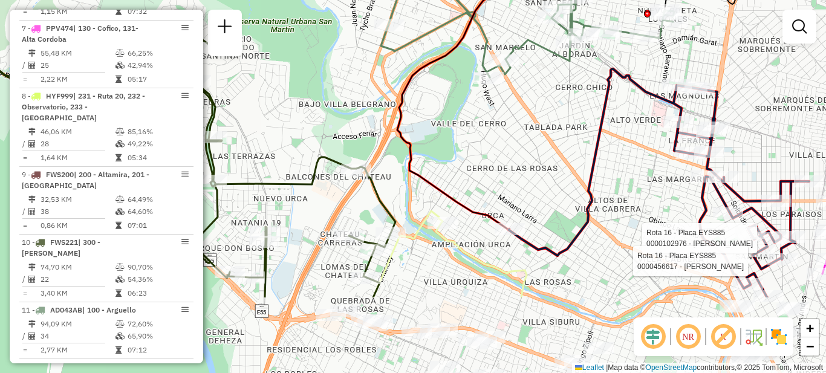
drag, startPoint x: 566, startPoint y: 275, endPoint x: 497, endPoint y: 137, distance: 154.5
click at [497, 137] on div "Rota 16 - Placa EYS885 0000102976 - [PERSON_NAME] 16 - Placa EYS885 0000456617 …" at bounding box center [413, 186] width 826 height 373
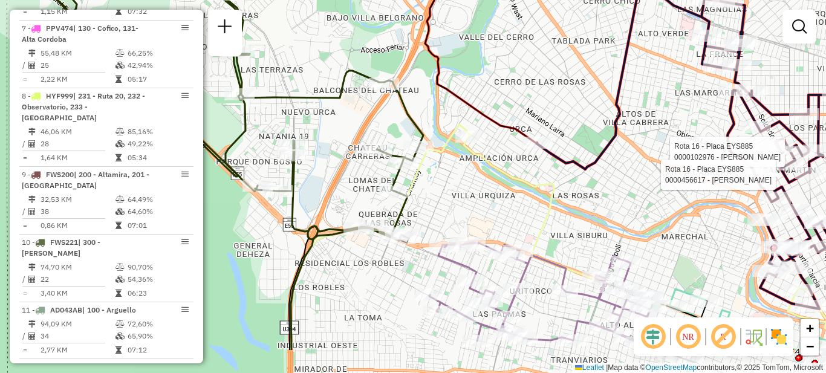
drag, startPoint x: 544, startPoint y: 162, endPoint x: 593, endPoint y: 102, distance: 77.0
click at [593, 102] on div "Rota 16 - Placa EYS885 0000102976 - [PERSON_NAME] 16 - Placa EYS885 0000456617 …" at bounding box center [413, 186] width 826 height 373
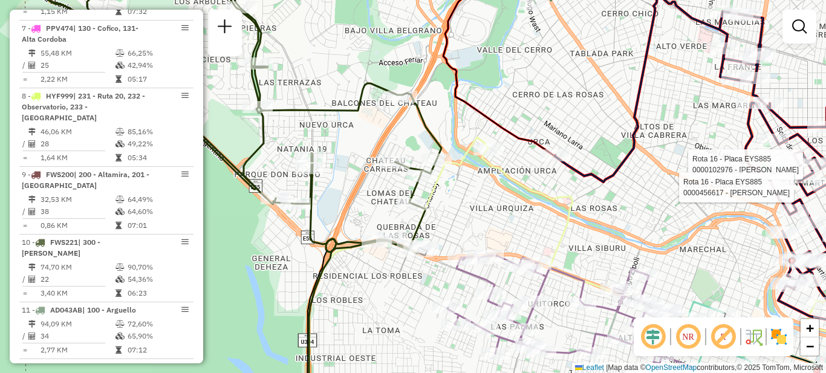
drag, startPoint x: 475, startPoint y: 197, endPoint x: 556, endPoint y: 246, distance: 94.7
click at [556, 247] on div "Rota 16 - Placa EYS885 0000102976 - [PERSON_NAME] 16 - Placa EYS885 0000456617 …" at bounding box center [413, 186] width 826 height 373
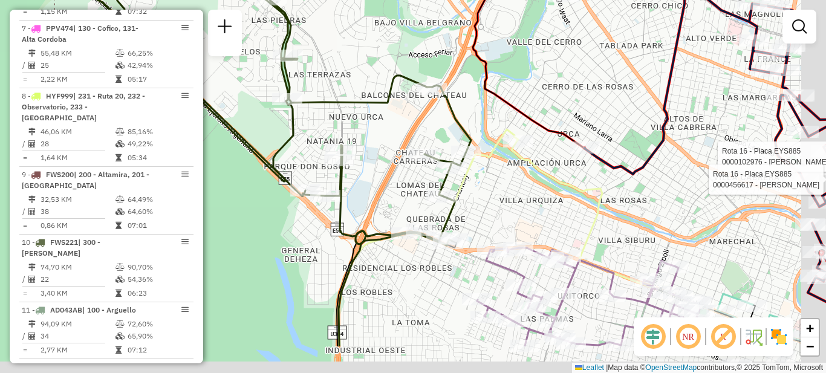
drag, startPoint x: 561, startPoint y: 253, endPoint x: 474, endPoint y: 146, distance: 137.2
click at [474, 146] on div "Rota 16 - Placa EYS885 0000102976 - [PERSON_NAME] 16 - Placa EYS885 0000456617 …" at bounding box center [413, 186] width 826 height 373
